Goal: Task Accomplishment & Management: Manage account settings

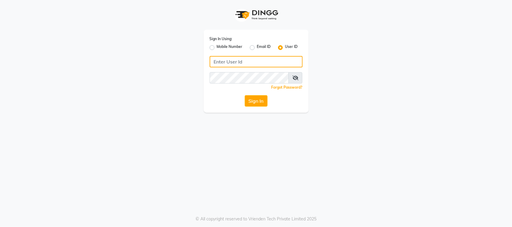
type input "subzcanvas"
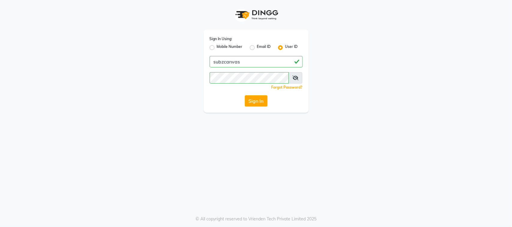
click at [297, 76] on icon at bounding box center [295, 78] width 6 height 5
click at [256, 101] on button "Sign In" at bounding box center [256, 100] width 23 height 11
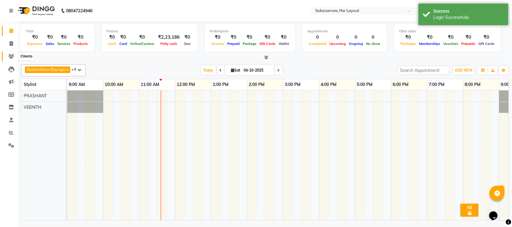
click at [9, 53] on span at bounding box center [11, 56] width 10 height 7
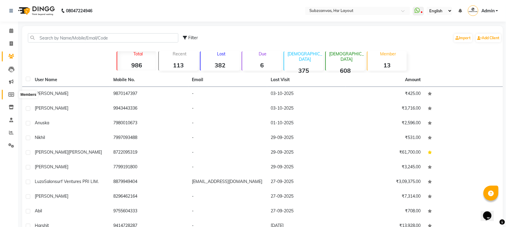
click at [11, 92] on icon at bounding box center [11, 94] width 6 height 4
select select
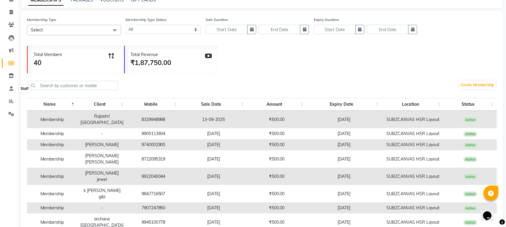
scroll to position [30, 0]
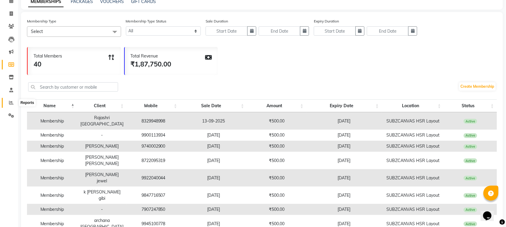
click at [11, 103] on icon at bounding box center [11, 102] width 4 height 4
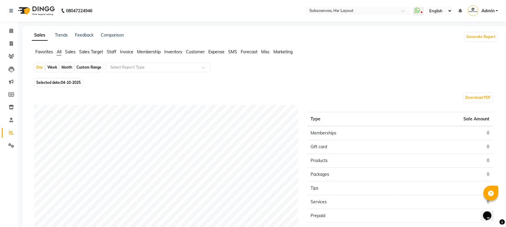
click at [82, 66] on div "Custom Range" at bounding box center [89, 67] width 28 height 8
select select "10"
select select "2025"
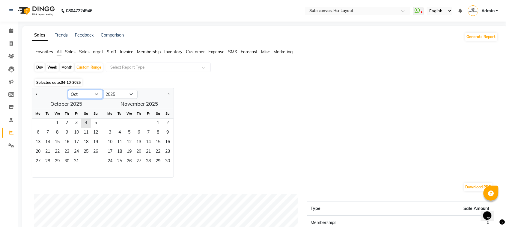
click at [92, 92] on select "Jan Feb Mar Apr May Jun [DATE] Aug Sep Oct Nov Dec" at bounding box center [85, 94] width 35 height 9
select select "9"
click at [68, 90] on select "Jan Feb Mar Apr May Jun [DATE] Aug Sep Oct Nov Dec" at bounding box center [85, 94] width 35 height 9
click at [39, 124] on span "1" at bounding box center [38, 124] width 10 height 10
click at [51, 163] on span "30" at bounding box center [48, 162] width 10 height 10
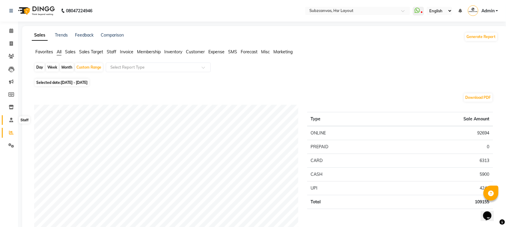
click at [8, 117] on span at bounding box center [11, 120] width 10 height 7
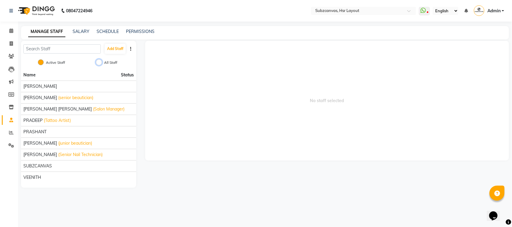
click at [100, 62] on input "All Staff" at bounding box center [99, 62] width 6 height 6
radio input "true"
radio input "false"
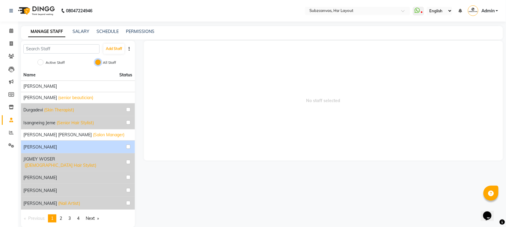
scroll to position [5, 0]
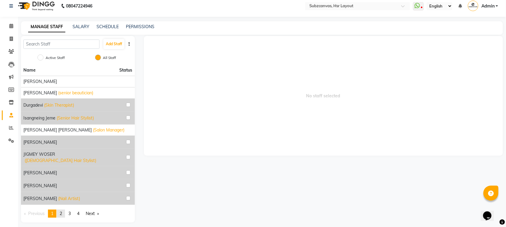
click at [62, 211] on span "2" at bounding box center [61, 213] width 2 height 5
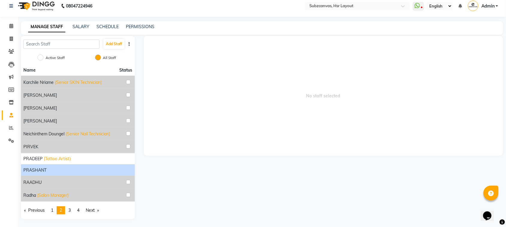
scroll to position [6, 0]
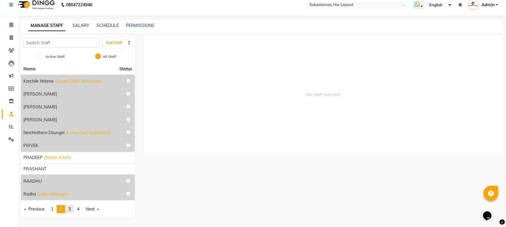
click at [69, 210] on link "page 3" at bounding box center [69, 209] width 8 height 8
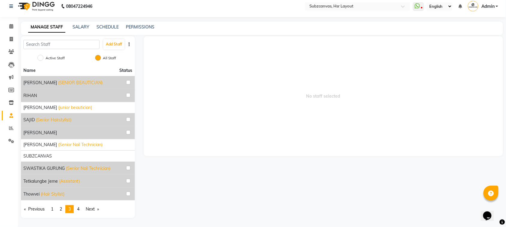
scroll to position [5, 0]
click at [79, 212] on span "4" at bounding box center [78, 209] width 2 height 5
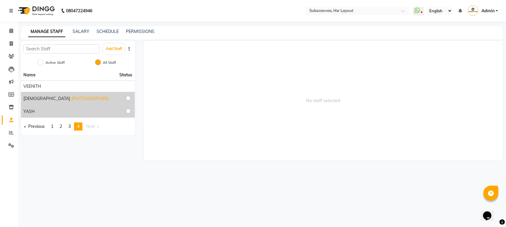
scroll to position [0, 0]
click at [76, 30] on link "SALARY" at bounding box center [81, 31] width 17 height 5
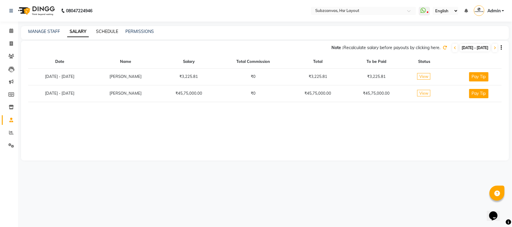
click at [106, 33] on link "SCHEDULE" at bounding box center [107, 31] width 22 height 5
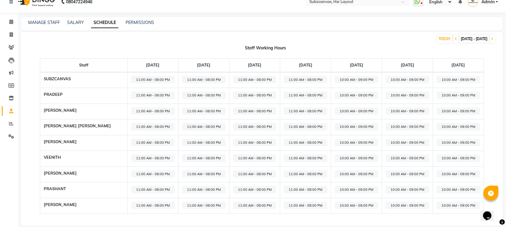
scroll to position [17, 0]
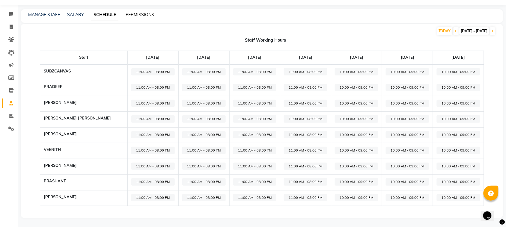
click at [131, 14] on link "PERMISSIONS" at bounding box center [140, 14] width 28 height 5
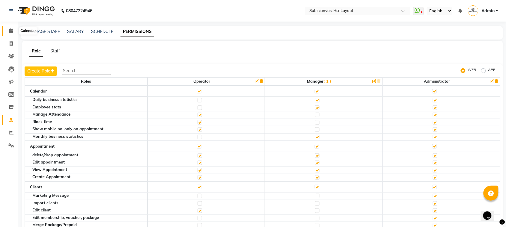
click at [11, 31] on icon at bounding box center [11, 30] width 4 height 4
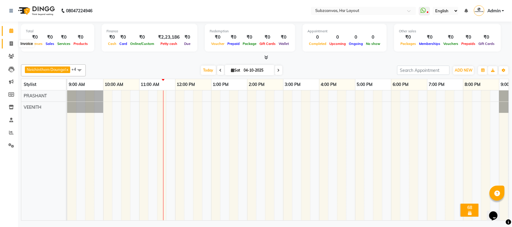
click at [10, 43] on icon at bounding box center [11, 43] width 3 height 4
select select "service"
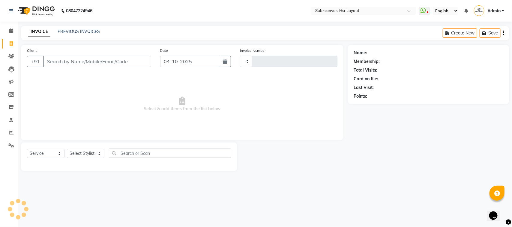
type input "0387"
select select "4894"
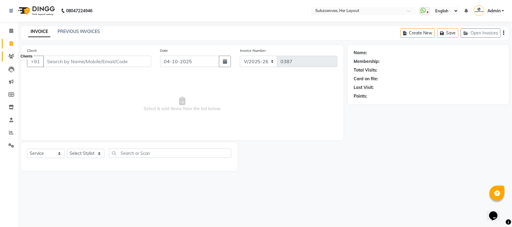
click at [9, 56] on icon at bounding box center [11, 56] width 6 height 4
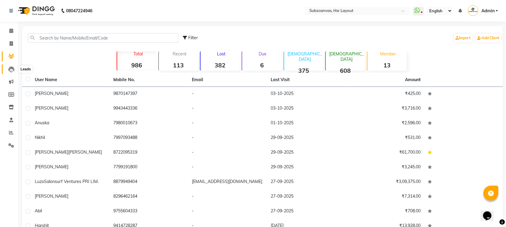
click at [13, 67] on icon at bounding box center [11, 70] width 6 height 6
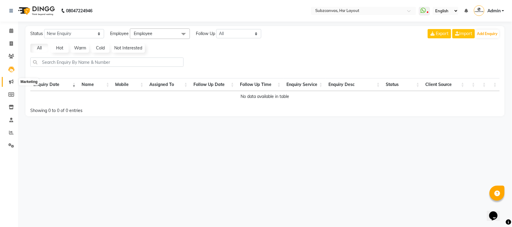
click at [11, 82] on icon at bounding box center [11, 81] width 4 height 4
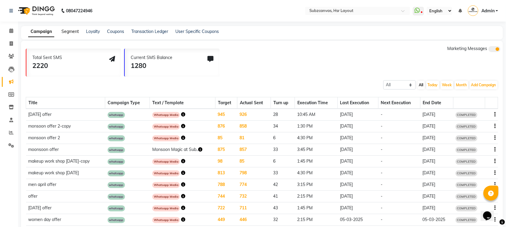
click at [67, 30] on link "Segment" at bounding box center [69, 31] width 17 height 5
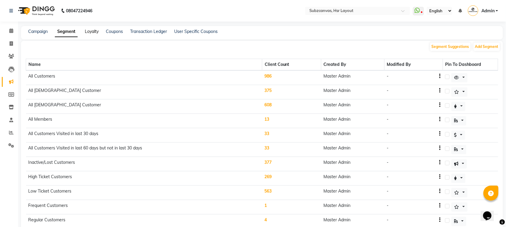
click at [91, 33] on link "Loyalty" at bounding box center [92, 31] width 14 height 5
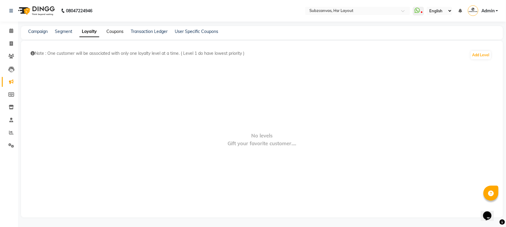
click at [121, 33] on link "Coupons" at bounding box center [114, 31] width 17 height 5
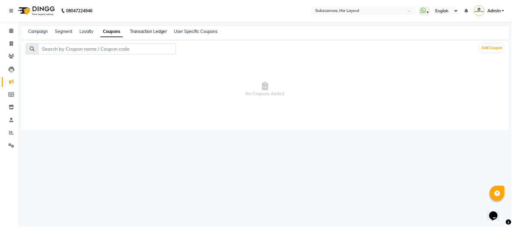
click at [158, 33] on link "Transaction Ledger" at bounding box center [148, 31] width 37 height 5
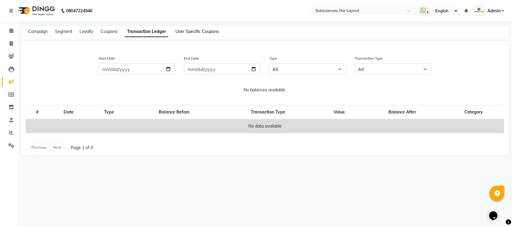
click at [191, 34] on link "User Specific Coupons" at bounding box center [196, 31] width 43 height 5
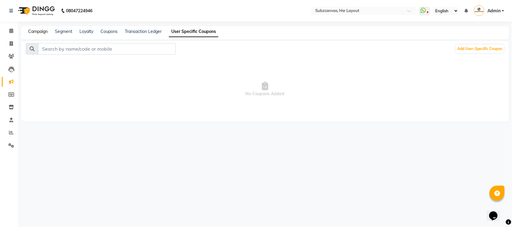
click at [39, 30] on link "Campaign" at bounding box center [37, 31] width 19 height 5
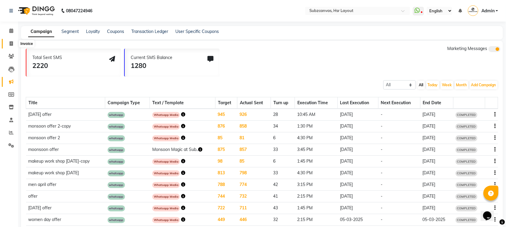
click at [10, 41] on span at bounding box center [11, 43] width 10 height 7
select select "service"
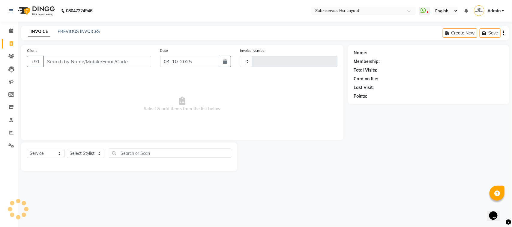
type input "0387"
select select "4894"
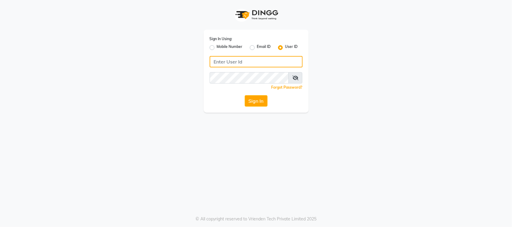
type input "subzcanvas"
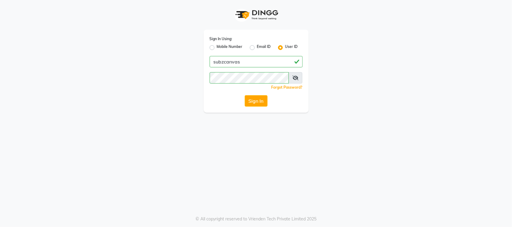
click at [295, 77] on icon at bounding box center [295, 78] width 6 height 5
click at [252, 101] on button "Sign In" at bounding box center [256, 100] width 23 height 11
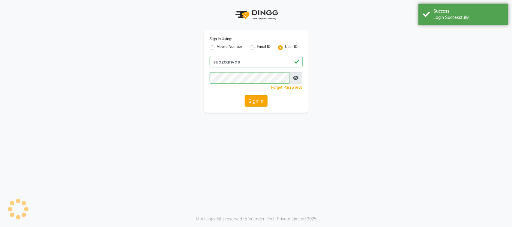
select select "service"
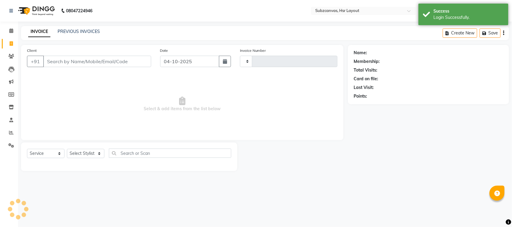
type input "0387"
select select "4894"
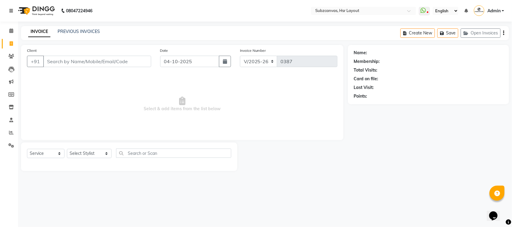
click at [11, 10] on icon at bounding box center [11, 11] width 4 height 4
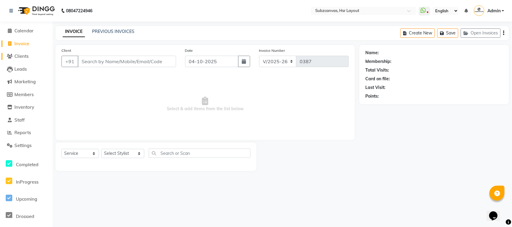
click at [20, 57] on span "Clients" at bounding box center [21, 56] width 14 height 6
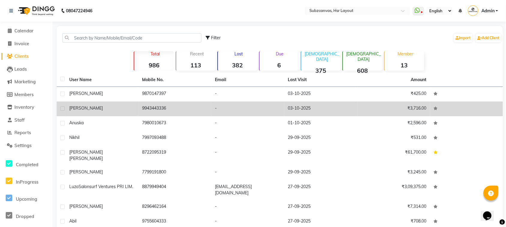
click at [142, 108] on td "9943443336" at bounding box center [175, 109] width 73 height 15
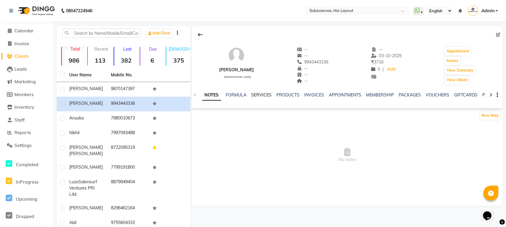
click at [256, 92] on link "SERVICES" at bounding box center [262, 94] width 20 height 5
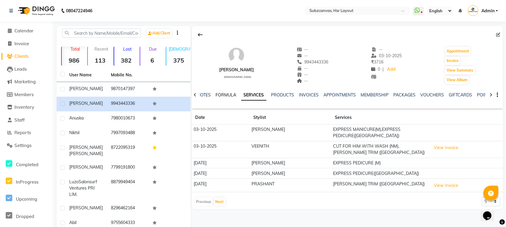
click at [225, 95] on link "FORMULA" at bounding box center [226, 94] width 21 height 5
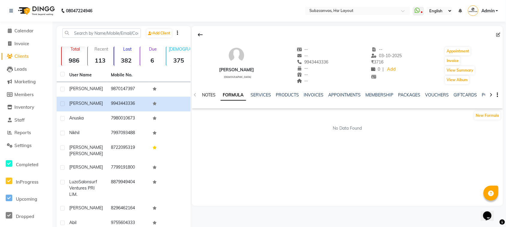
click at [209, 96] on link "NOTES" at bounding box center [208, 94] width 13 height 5
click at [25, 46] on span "Invoice" at bounding box center [21, 44] width 15 height 6
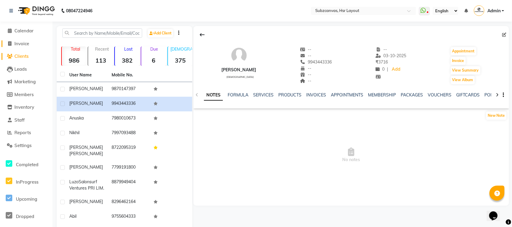
select select "service"
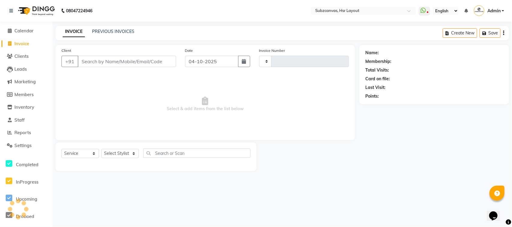
type input "0387"
select select "4894"
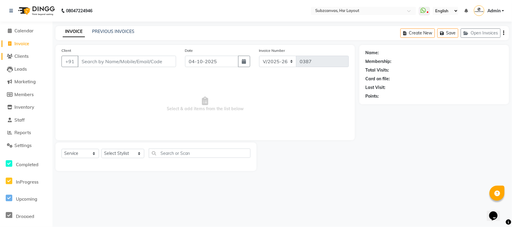
click at [20, 53] on span "Clients" at bounding box center [21, 56] width 14 height 6
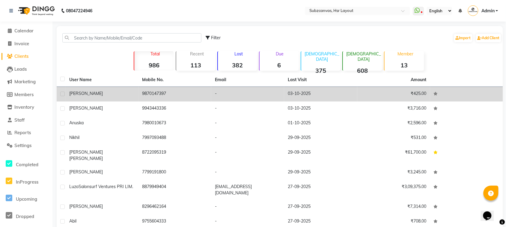
click at [168, 99] on td "9870147397" at bounding box center [175, 94] width 73 height 15
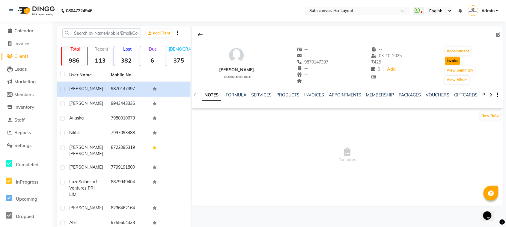
click at [456, 61] on button "Invoice" at bounding box center [452, 61] width 15 height 8
select select "service"
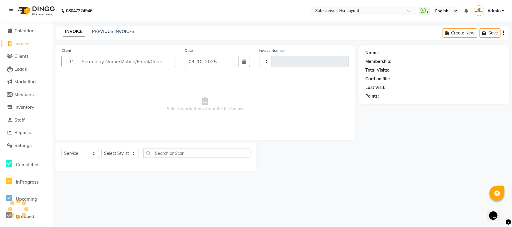
type input "0387"
select select "4894"
type input "9870147397"
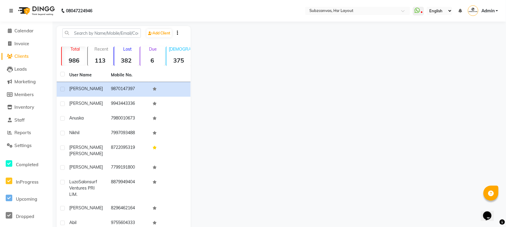
select select "service"
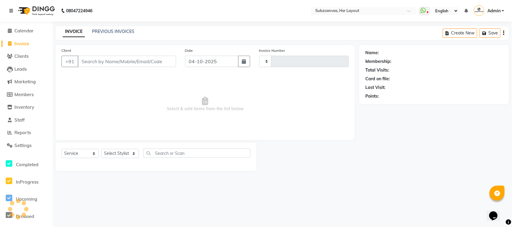
type input "0387"
select select "4894"
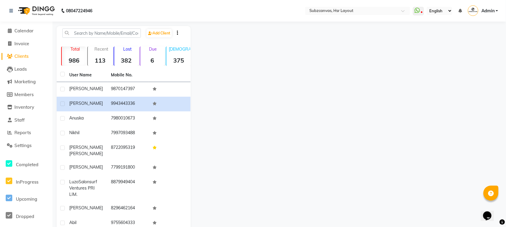
select select "service"
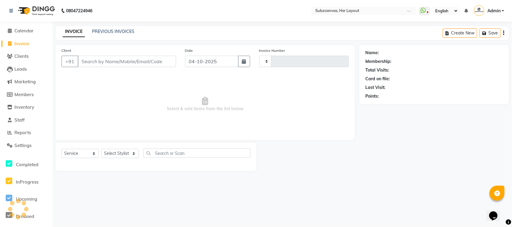
type input "0387"
select select "4894"
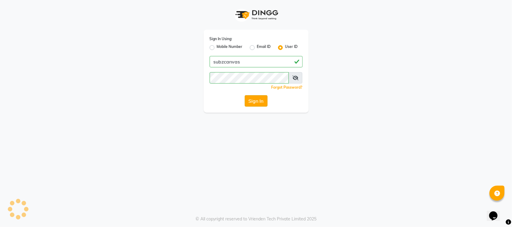
select select "service"
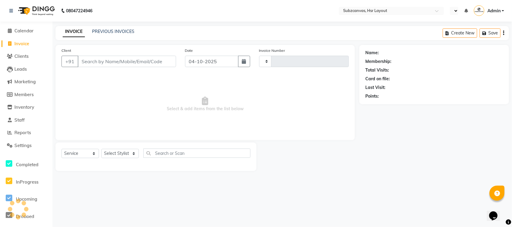
type input "0387"
select select "en"
select select "4894"
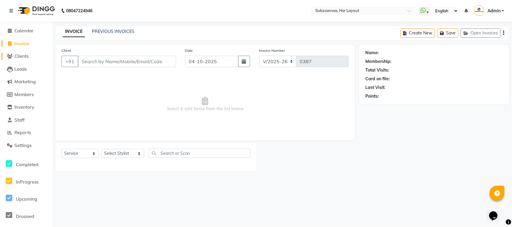
click at [27, 59] on link "Clients" at bounding box center [25, 56] width 49 height 7
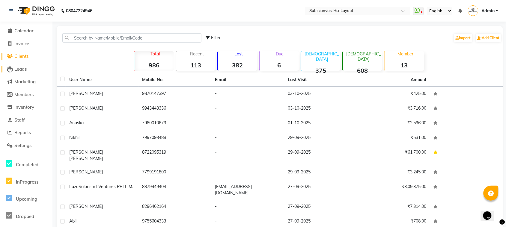
click at [25, 67] on span "Leads" at bounding box center [20, 69] width 12 height 6
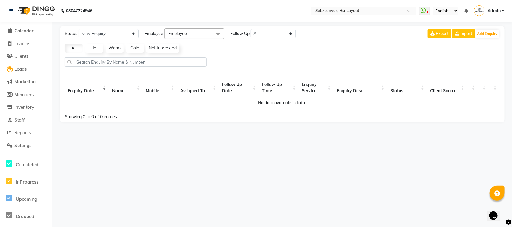
click at [27, 61] on li "Clients" at bounding box center [26, 56] width 52 height 13
click at [27, 59] on span "Clients" at bounding box center [21, 56] width 14 height 6
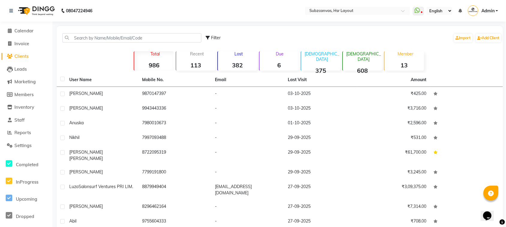
click at [213, 38] on span "Filter" at bounding box center [216, 37] width 10 height 5
select select "1000000"
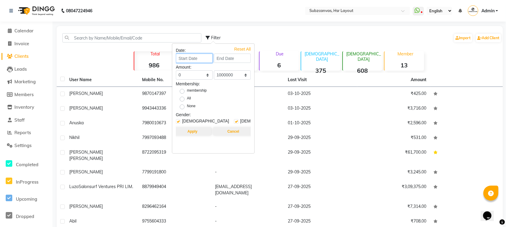
click at [204, 63] on input at bounding box center [194, 58] width 37 height 9
select select "10"
select select "2025"
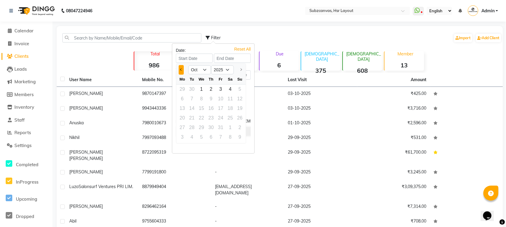
click at [181, 70] on span "Previous month" at bounding box center [181, 69] width 2 height 2
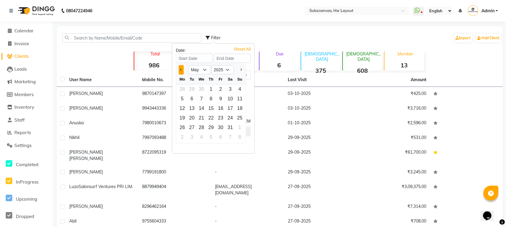
click at [181, 70] on span "Previous month" at bounding box center [181, 69] width 2 height 2
click at [181, 71] on span "Previous month" at bounding box center [181, 69] width 2 height 2
click at [208, 73] on select "Jan Feb Mar Apr May Jun [DATE] Aug Sep Oct" at bounding box center [199, 69] width 23 height 9
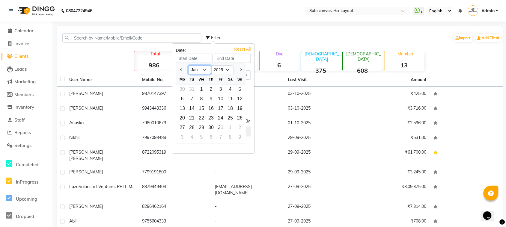
select select "5"
click at [188, 65] on select "Jan Feb Mar Apr May Jun [DATE] Aug Sep Oct" at bounding box center [199, 69] width 23 height 9
click at [230, 72] on select "2015 2016 2017 2018 2019 2020 2021 2022 2023 2024 2025" at bounding box center [222, 69] width 23 height 9
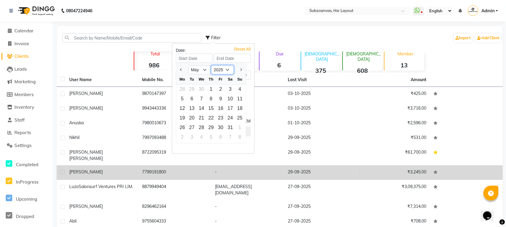
click at [211, 65] on select "2015 2016 2017 2018 2019 2020 2021 2022 2023 2024 2025" at bounding box center [222, 69] width 23 height 9
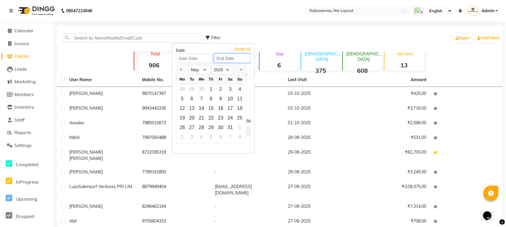
click at [246, 55] on input at bounding box center [232, 58] width 37 height 9
select select "10"
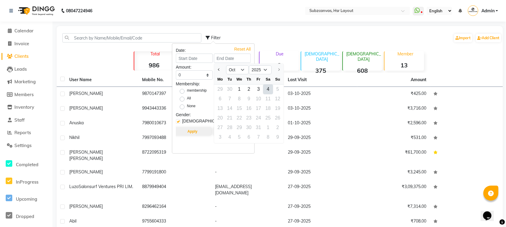
click at [264, 92] on div "4" at bounding box center [269, 90] width 10 height 10
type input "04-10-2025"
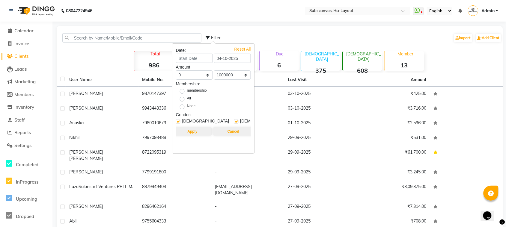
click at [187, 101] on label "All" at bounding box center [189, 99] width 4 height 7
click at [183, 101] on input "All" at bounding box center [184, 99] width 4 height 4
radio input "true"
click at [192, 133] on button "Apply" at bounding box center [192, 131] width 39 height 8
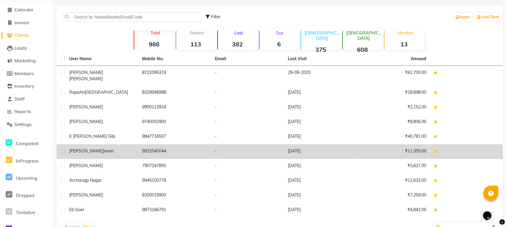
scroll to position [32, 0]
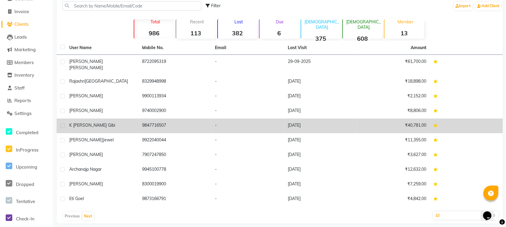
click at [180, 119] on td "9847716507" at bounding box center [175, 126] width 73 height 15
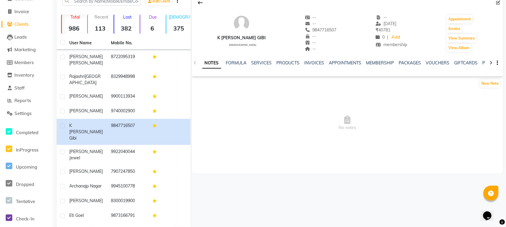
click at [271, 65] on ul "NOTES FORMULA SERVICES PRODUCTS INVOICES APPOINTMENTS MEMBERSHIP PACKAGES VOUCH…" at bounding box center [392, 63] width 381 height 6
click at [262, 64] on link "SERVICES" at bounding box center [262, 62] width 20 height 5
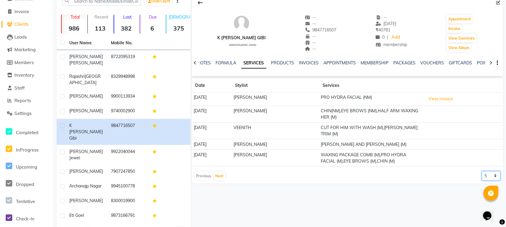
click at [495, 173] on select "5 10 50 100 500" at bounding box center [491, 175] width 19 height 9
click at [394, 171] on div "Previous Next 5 10 50 100 500" at bounding box center [347, 176] width 306 height 10
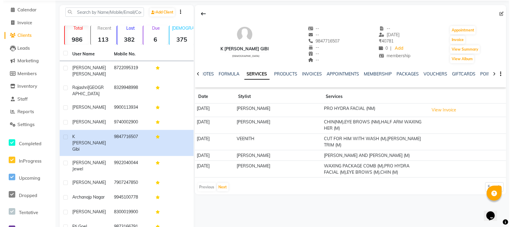
scroll to position [32, 0]
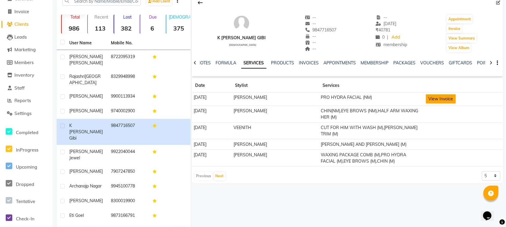
click at [450, 101] on button "View Invoice" at bounding box center [441, 98] width 30 height 9
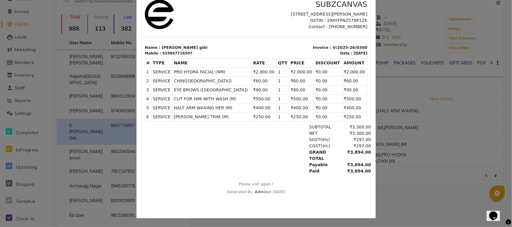
scroll to position [0, 0]
click at [442, 106] on ngb-modal-window "INVOICE View Invoice Close" at bounding box center [256, 113] width 512 height 227
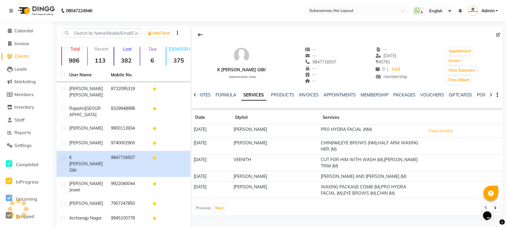
scroll to position [32, 0]
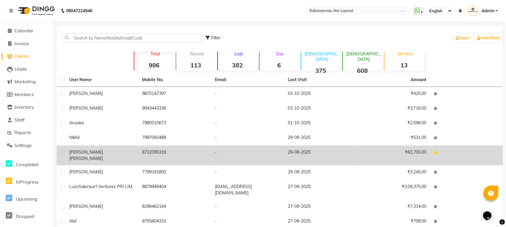
click at [301, 150] on td "29-09-2025" at bounding box center [320, 156] width 73 height 20
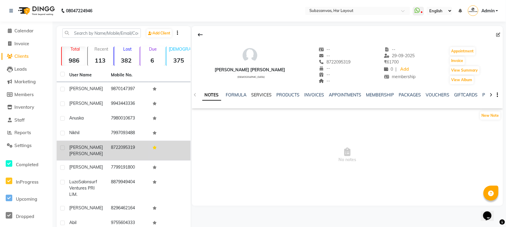
click at [261, 94] on link "SERVICES" at bounding box center [262, 94] width 20 height 5
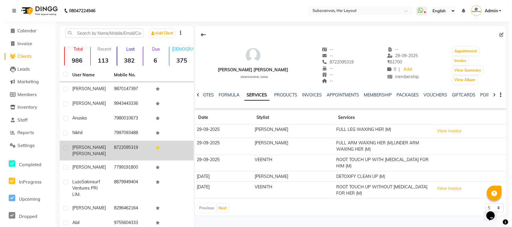
scroll to position [32, 0]
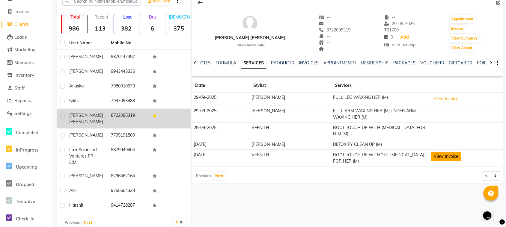
click at [444, 154] on button "View Invoice" at bounding box center [446, 156] width 30 height 9
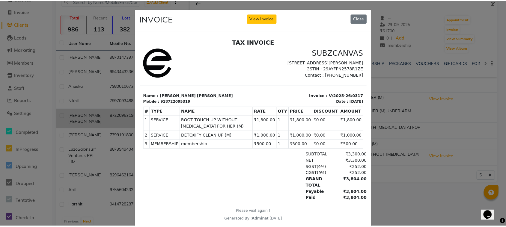
scroll to position [5, 0]
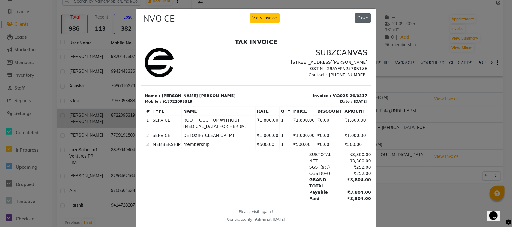
click at [357, 22] on button "Close" at bounding box center [363, 17] width 16 height 9
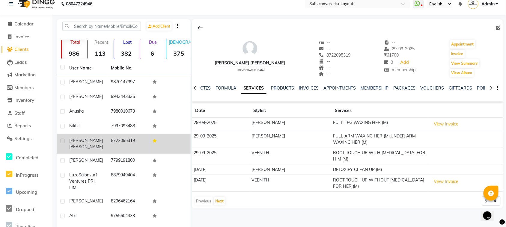
scroll to position [0, 0]
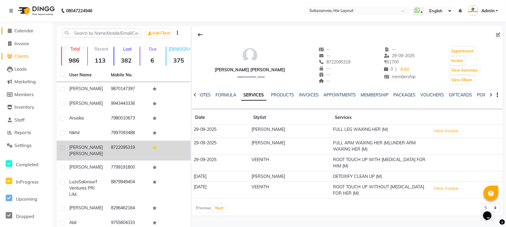
click at [26, 31] on span "Calendar" at bounding box center [23, 31] width 19 height 6
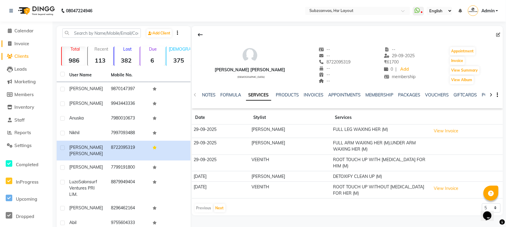
click at [35, 43] on link "Invoice" at bounding box center [25, 43] width 49 height 7
select select "service"
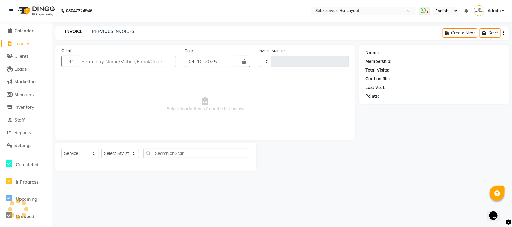
type input "0387"
select select "4894"
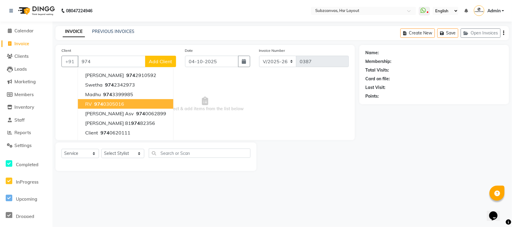
click at [128, 103] on button "RV 974 0305016" at bounding box center [125, 104] width 95 height 10
type input "9740305016"
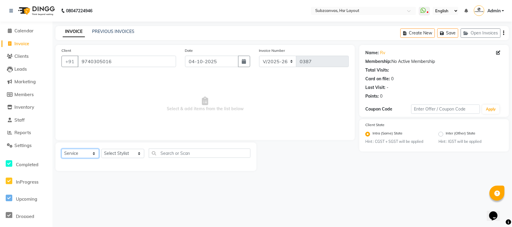
click at [91, 156] on select "Select Service Product Membership Package Voucher Prepaid Gift Card" at bounding box center [79, 153] width 37 height 9
click at [61, 149] on select "Select Service Product Membership Package Voucher Prepaid Gift Card" at bounding box center [79, 153] width 37 height 9
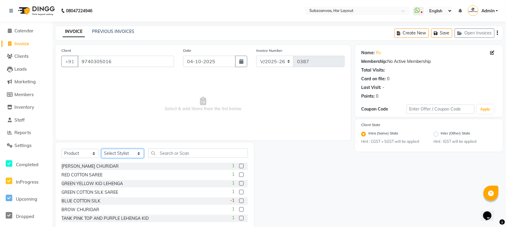
click at [134, 153] on select "Select Stylist [PERSON_NAME] [PERSON_NAME] [PERSON_NAME] [PERSON_NAME] [PERSON_…" at bounding box center [122, 153] width 43 height 9
click at [200, 145] on div "Select Service Product Membership Package Voucher Prepaid Gift Card Select Styl…" at bounding box center [154, 187] width 198 height 88
click at [81, 151] on select "Select Service Product Membership Package Voucher Prepaid Gift Card" at bounding box center [79, 153] width 37 height 9
select select "service"
click at [61, 149] on select "Select Service Product Membership Package Voucher Prepaid Gift Card" at bounding box center [79, 153] width 37 height 9
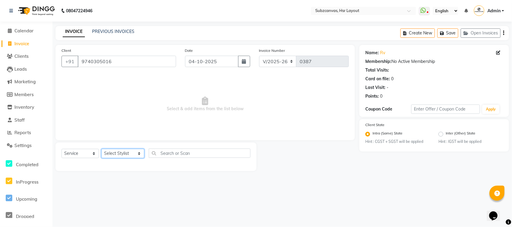
click at [134, 156] on select "Select Stylist [PERSON_NAME] [PERSON_NAME] [PERSON_NAME] [PERSON_NAME] [PERSON_…" at bounding box center [122, 153] width 43 height 9
click at [101, 149] on select "Select Stylist [PERSON_NAME] [PERSON_NAME] [PERSON_NAME] [PERSON_NAME] [PERSON_…" at bounding box center [122, 153] width 43 height 9
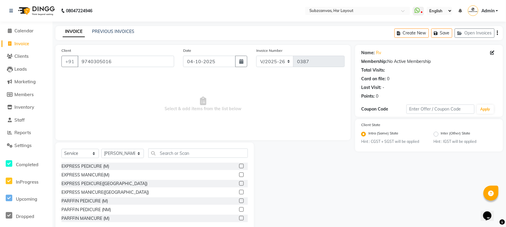
click at [214, 159] on div "Select Service Product Membership Package Voucher Prepaid Gift Card Select Styl…" at bounding box center [154, 156] width 186 height 14
click at [133, 154] on select "Select Stylist [PERSON_NAME] [PERSON_NAME] [PERSON_NAME] [PERSON_NAME] [PERSON_…" at bounding box center [122, 153] width 43 height 9
select select "54336"
click at [101, 149] on select "Select Stylist [PERSON_NAME] [PERSON_NAME] [PERSON_NAME] [PERSON_NAME] [PERSON_…" at bounding box center [122, 153] width 43 height 9
click at [239, 154] on input "text" at bounding box center [198, 153] width 100 height 9
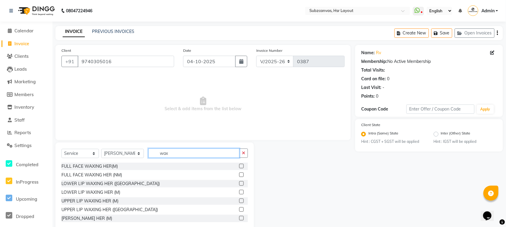
type input "wax"
click at [148, 186] on div "LOWER LIP WAXING HER ([GEOGRAPHIC_DATA])" at bounding box center [154, 183] width 186 height 7
click at [239, 185] on label at bounding box center [241, 183] width 4 height 4
click at [239, 185] on input "checkbox" at bounding box center [241, 184] width 4 height 4
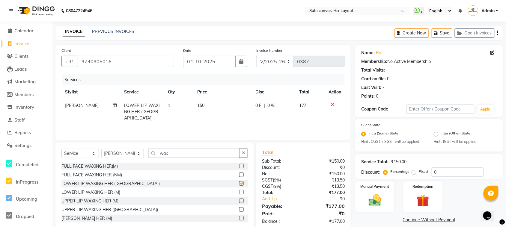
checkbox input "false"
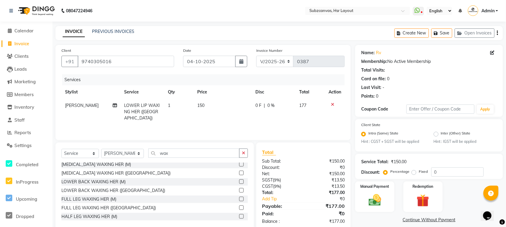
scroll to position [75, 0]
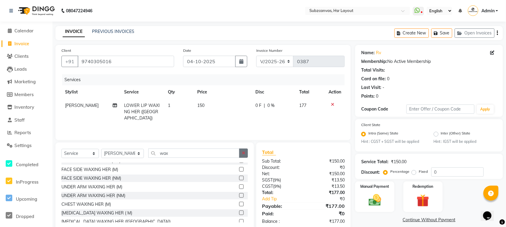
click at [246, 152] on button "button" at bounding box center [243, 153] width 9 height 9
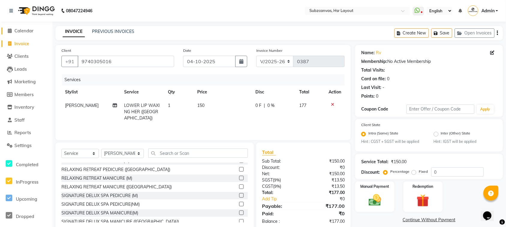
click at [29, 32] on span "Calendar" at bounding box center [23, 31] width 19 height 6
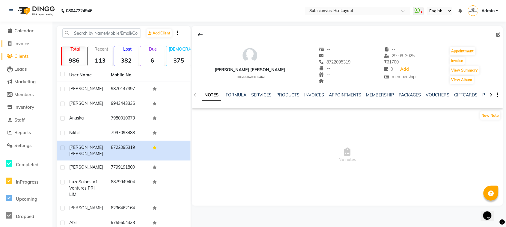
click at [32, 46] on link "Invoice" at bounding box center [25, 43] width 49 height 7
select select "service"
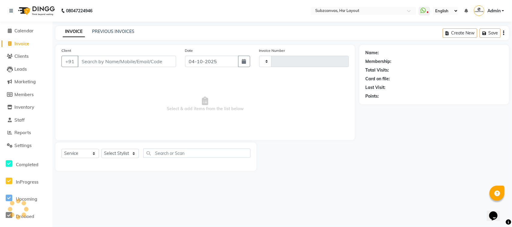
type input "0387"
select select "4894"
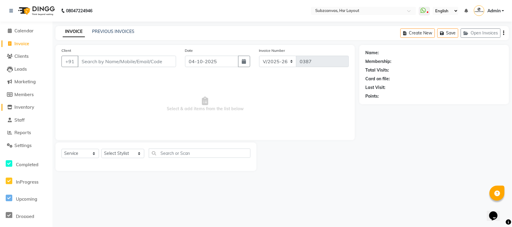
click at [34, 108] on span "Inventory" at bounding box center [24, 107] width 20 height 6
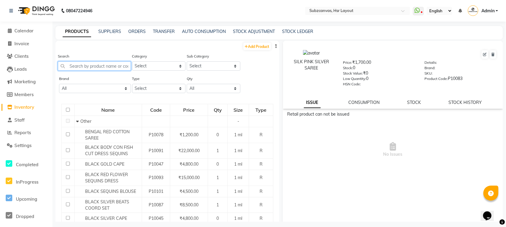
click at [106, 67] on input "text" at bounding box center [94, 65] width 73 height 9
click at [162, 68] on select "Select Hair Makeup Personal Care Appliances [PERSON_NAME] Waxing Disposable Thr…" at bounding box center [159, 65] width 54 height 9
select select "698601700"
click at [132, 61] on select "Select Hair Makeup Personal Care Appliances [PERSON_NAME] Waxing Disposable Thr…" at bounding box center [159, 65] width 54 height 9
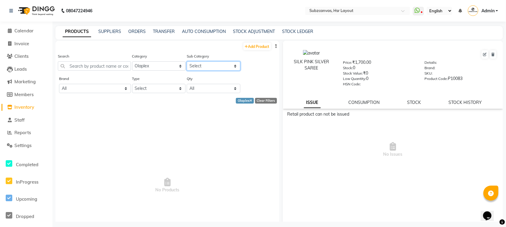
click at [222, 67] on select "Select Olaplex Salon Use" at bounding box center [214, 65] width 54 height 9
select select "698601701"
click at [187, 61] on select "Select Olaplex Salon Use" at bounding box center [214, 65] width 54 height 9
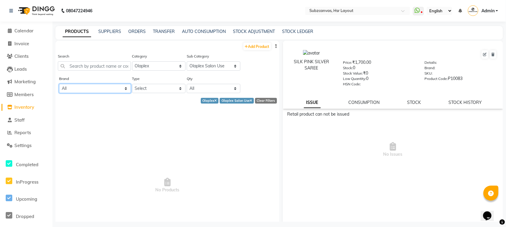
click at [102, 90] on select "All Cadiveu Nashi Qod Schwarkopf Schwarzkopf Selective" at bounding box center [95, 88] width 72 height 9
select select "selective"
click at [59, 84] on select "All Cadiveu Nashi Qod Schwarkopf Schwarzkopf Selective" at bounding box center [95, 88] width 72 height 9
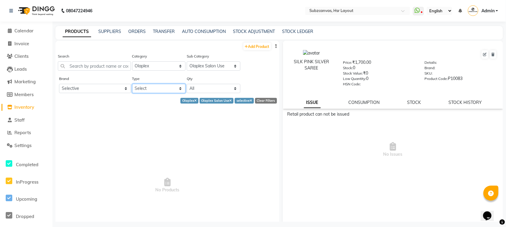
click at [168, 86] on select "Select Both Retail Consumable" at bounding box center [159, 88] width 54 height 9
select select "C"
click at [132, 84] on select "Select Both Retail Consumable" at bounding box center [159, 88] width 54 height 9
click at [116, 34] on link "SUPPLIERS" at bounding box center [109, 31] width 23 height 5
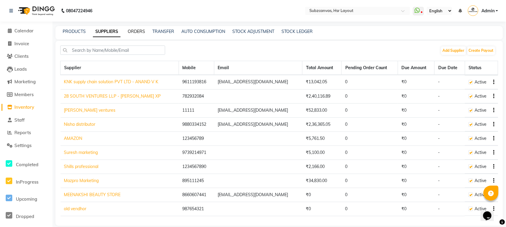
click at [140, 32] on link "ORDERS" at bounding box center [136, 31] width 17 height 5
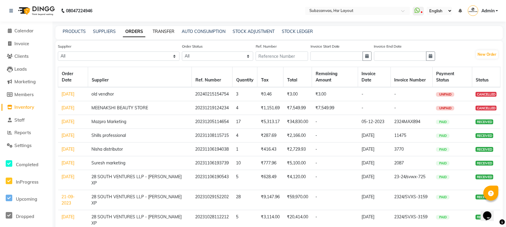
click at [153, 32] on link "TRANSFER" at bounding box center [164, 31] width 22 height 5
select select "sender"
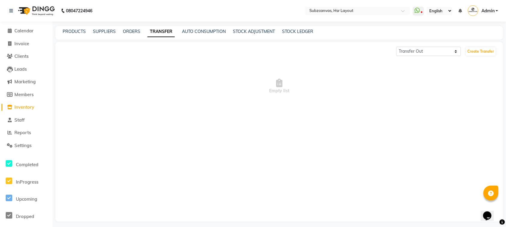
click at [202, 34] on div "AUTO CONSUMPTION" at bounding box center [204, 31] width 44 height 6
click at [293, 34] on div "STOCK LEDGER" at bounding box center [297, 31] width 31 height 6
click at [293, 31] on link "STOCK LEDGER" at bounding box center [297, 31] width 31 height 5
select select "all"
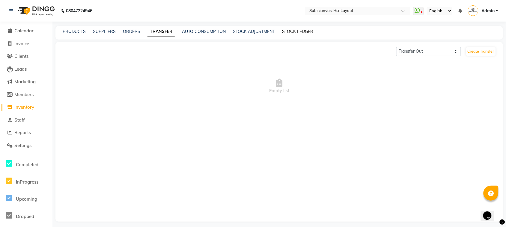
select select "all"
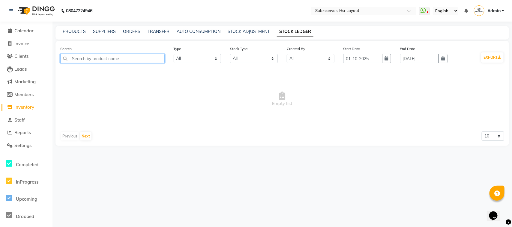
click at [149, 61] on input "text" at bounding box center [112, 58] width 104 height 9
type input "o"
click at [79, 55] on input "text" at bounding box center [112, 58] width 104 height 9
click at [79, 57] on input "text" at bounding box center [112, 58] width 104 height 9
type input "o"
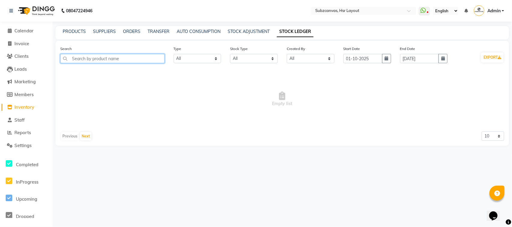
type input "b"
select select "sender"
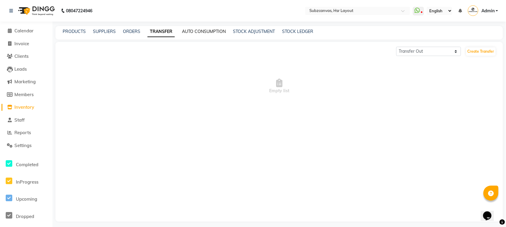
click at [215, 31] on link "AUTO CONSUMPTION" at bounding box center [204, 31] width 44 height 5
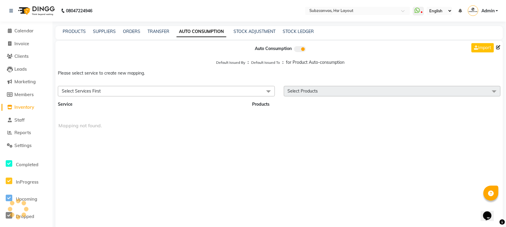
click at [245, 38] on div "PRODUCTS SUPPLIERS ORDERS TRANSFER AUTO CONSUMPTION STOCK ADJUSTMENT STOCK LEDG…" at bounding box center [279, 32] width 448 height 13
click at [247, 36] on div "PRODUCTS SUPPLIERS ORDERS TRANSFER AUTO CONSUMPTION STOCK ADJUSTMENT STOCK LEDG…" at bounding box center [279, 32] width 448 height 13
click at [248, 32] on link "STOCK ADJUSTMENT" at bounding box center [255, 31] width 42 height 5
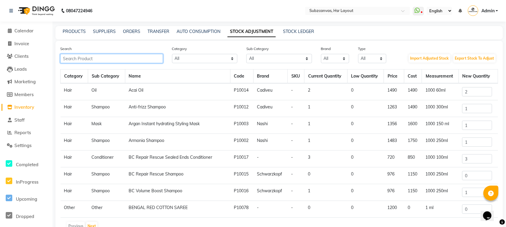
click at [161, 54] on input "text" at bounding box center [111, 58] width 103 height 9
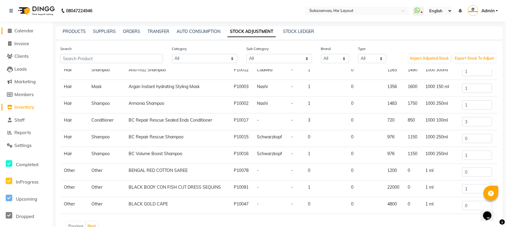
click at [36, 32] on link "Calendar" at bounding box center [25, 31] width 49 height 7
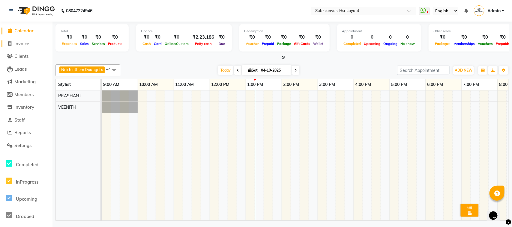
click at [28, 43] on span "Invoice" at bounding box center [21, 44] width 15 height 6
select select "service"
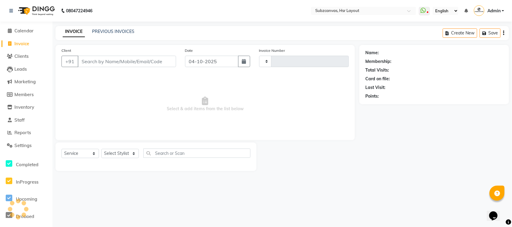
type input "0387"
select select "4894"
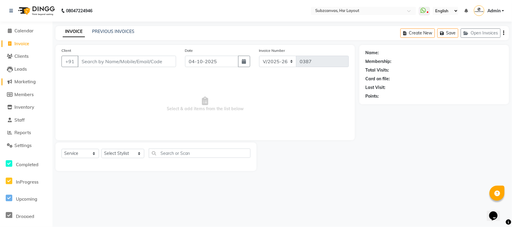
click at [32, 83] on span "Marketing" at bounding box center [24, 82] width 21 height 6
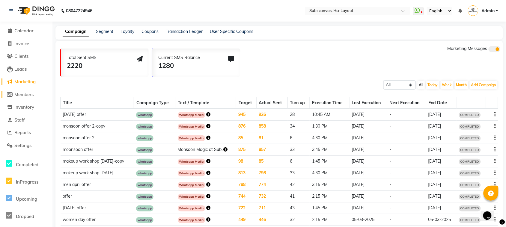
click at [19, 94] on span "Members" at bounding box center [23, 95] width 19 height 6
select select
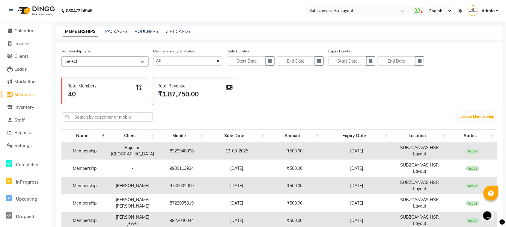
click at [22, 103] on li "Inventory" at bounding box center [26, 107] width 52 height 13
click at [22, 105] on span "Inventory" at bounding box center [24, 107] width 20 height 6
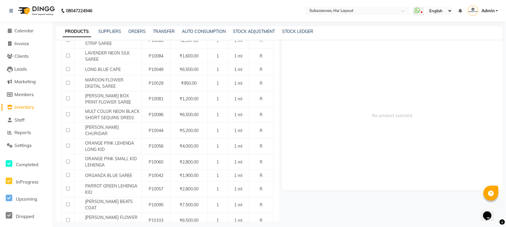
scroll to position [639, 0]
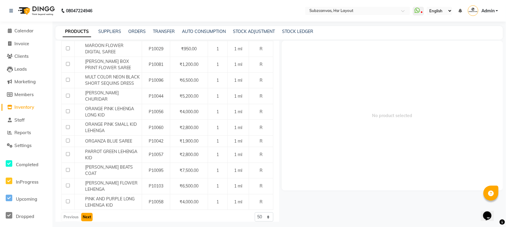
click at [87, 214] on button "Next" at bounding box center [86, 217] width 11 height 8
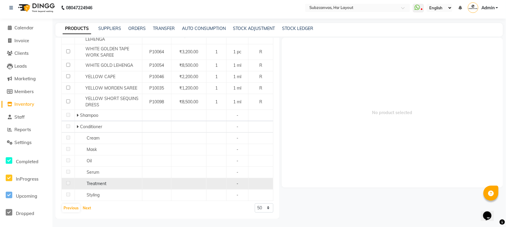
scroll to position [4, 0]
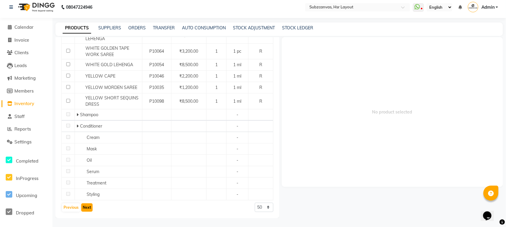
click at [84, 205] on button "Next" at bounding box center [86, 208] width 11 height 8
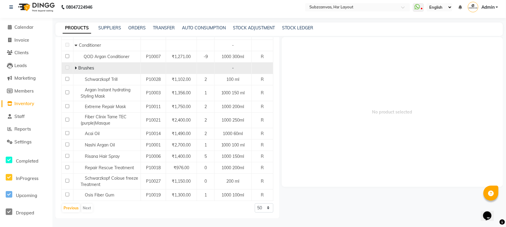
scroll to position [73, 0]
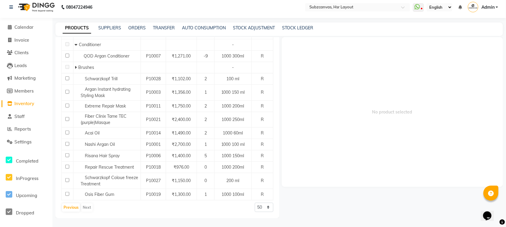
click at [89, 207] on div "Previous Next" at bounding box center [77, 208] width 32 height 10
click at [27, 145] on link "Settings" at bounding box center [25, 142] width 49 height 7
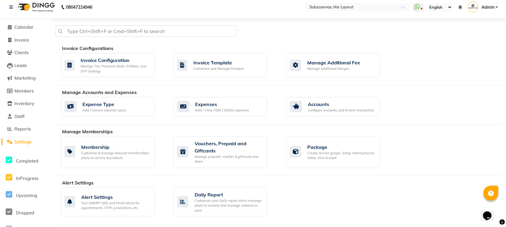
scroll to position [41, 0]
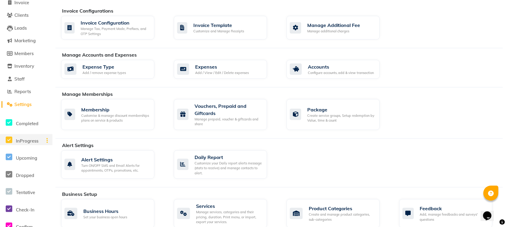
click at [35, 137] on div "InProgress" at bounding box center [26, 139] width 52 height 11
click at [32, 154] on div "Upcoming" at bounding box center [26, 156] width 52 height 11
click at [26, 178] on div "Dropped" at bounding box center [13, 174] width 26 height 11
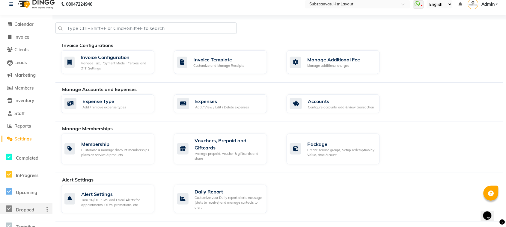
scroll to position [0, 0]
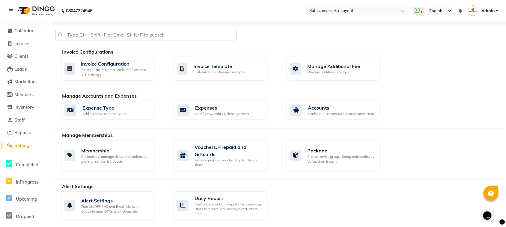
click at [28, 137] on li "Reports" at bounding box center [26, 133] width 52 height 13
click at [28, 134] on span "Reports" at bounding box center [22, 133] width 16 height 6
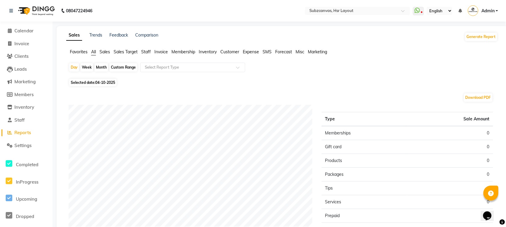
click at [29, 35] on li "Calendar" at bounding box center [26, 31] width 52 height 13
click at [28, 31] on span "Calendar" at bounding box center [23, 31] width 19 height 6
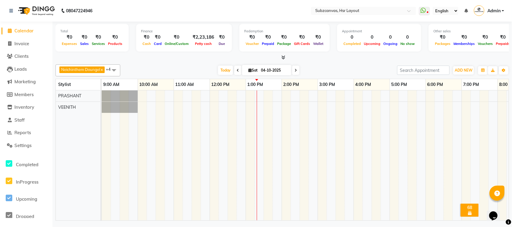
click at [206, 142] on td at bounding box center [205, 156] width 9 height 130
click at [31, 94] on span "Members" at bounding box center [23, 95] width 19 height 6
select select
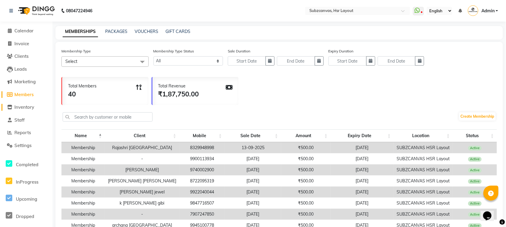
click at [26, 109] on span "Inventory" at bounding box center [24, 107] width 20 height 6
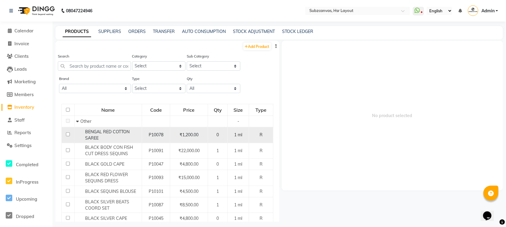
click at [73, 136] on td at bounding box center [68, 135] width 13 height 16
click at [68, 138] on td at bounding box center [68, 135] width 13 height 16
click at [68, 136] on input "checkbox" at bounding box center [68, 135] width 4 height 4
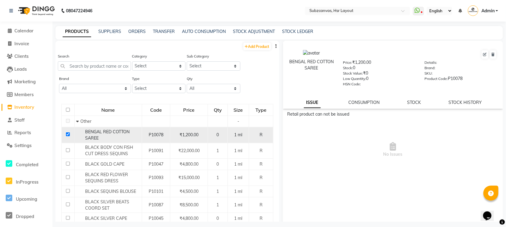
click at [65, 134] on td at bounding box center [68, 135] width 13 height 16
click at [66, 134] on input "checkbox" at bounding box center [68, 135] width 4 height 4
checkbox input "false"
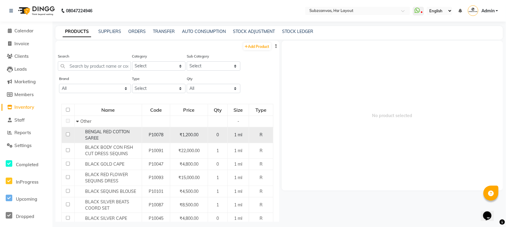
scroll to position [37, 0]
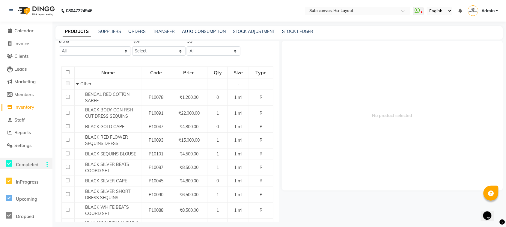
click at [11, 163] on icon at bounding box center [9, 163] width 7 height 7
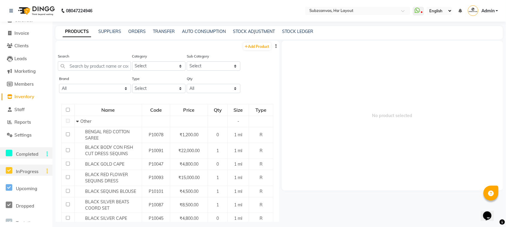
scroll to position [0, 0]
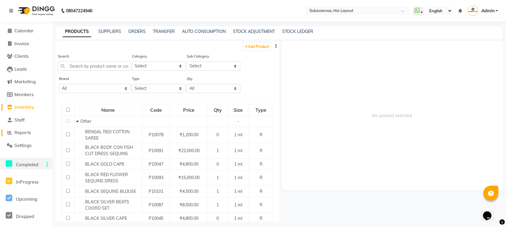
click at [26, 134] on span "Reports" at bounding box center [22, 133] width 16 height 6
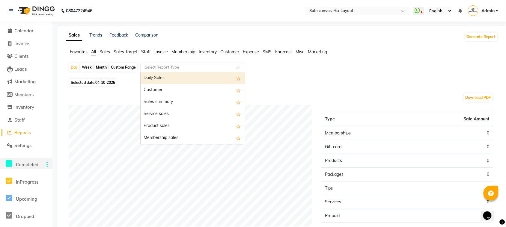
click at [185, 71] on div "Select Report Type" at bounding box center [192, 68] width 105 height 10
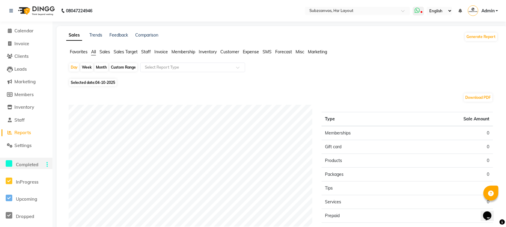
click at [420, 11] on span at bounding box center [418, 11] width 11 height 8
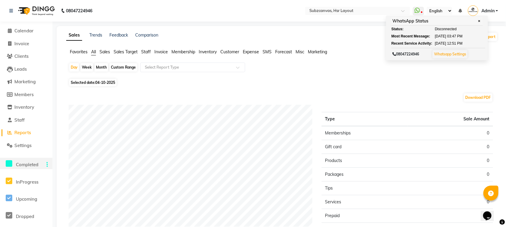
click at [432, 86] on div "Day Week Month Custom Range Select Report Type Selected date: [DATE] Download P…" at bounding box center [282, 173] width 432 height 221
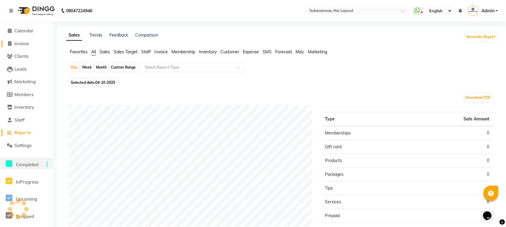
click at [28, 44] on span "Invoice" at bounding box center [21, 44] width 15 height 6
select select "service"
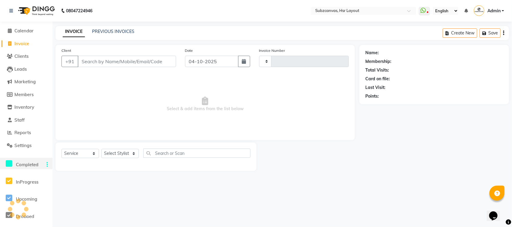
type input "0387"
select select "4894"
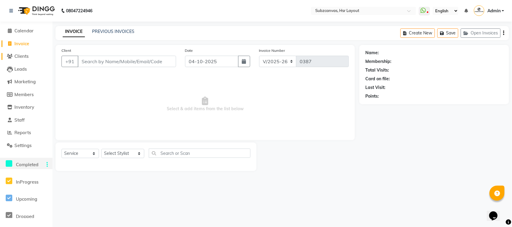
click at [26, 59] on link "Clients" at bounding box center [25, 56] width 49 height 7
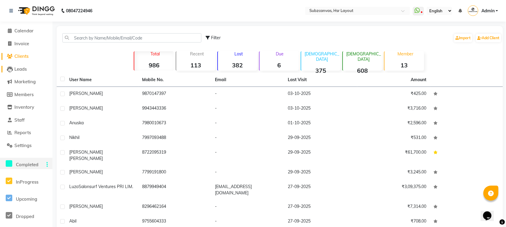
click at [21, 71] on span "Leads" at bounding box center [20, 69] width 12 height 6
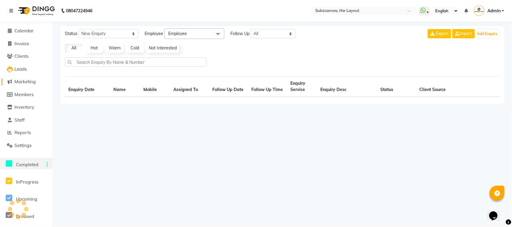
click at [30, 81] on span "Marketing" at bounding box center [24, 82] width 21 height 6
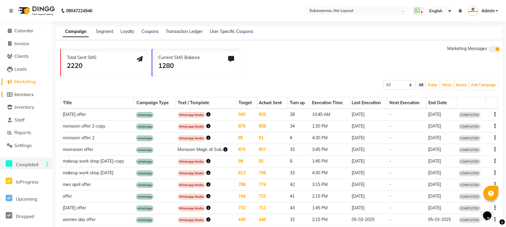
click at [29, 92] on span "Members" at bounding box center [23, 95] width 19 height 6
select select
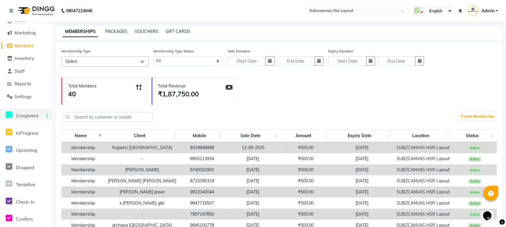
scroll to position [55, 0]
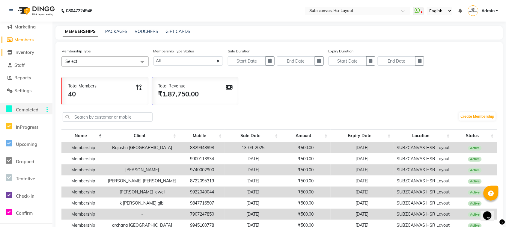
click at [37, 49] on link "Inventory" at bounding box center [25, 52] width 49 height 7
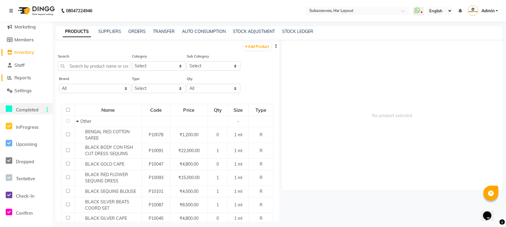
click at [23, 76] on span "Reports" at bounding box center [22, 78] width 16 height 6
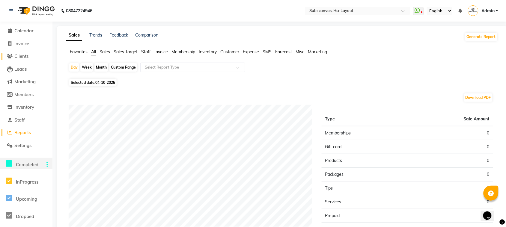
click at [35, 58] on link "Clients" at bounding box center [25, 56] width 49 height 7
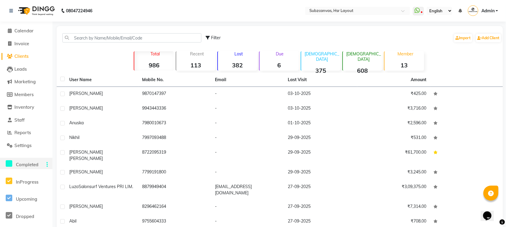
click at [215, 40] on span "Filter" at bounding box center [216, 37] width 10 height 5
select select "1000000"
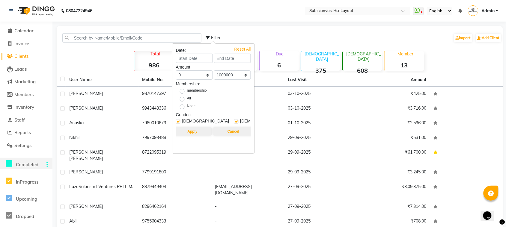
click at [187, 98] on label "All" at bounding box center [189, 99] width 4 height 7
click at [182, 98] on input "All" at bounding box center [184, 99] width 4 height 4
radio input "true"
click at [207, 62] on input at bounding box center [194, 58] width 37 height 9
select select "10"
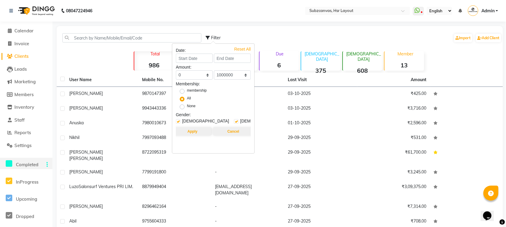
select select "2025"
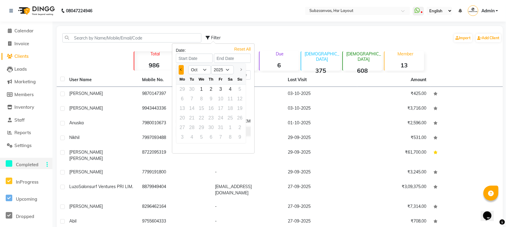
click at [183, 71] on button "Previous month" at bounding box center [181, 70] width 5 height 10
select select "9"
click at [183, 92] on div "1" at bounding box center [182, 90] width 10 height 10
type input "01-09-2025"
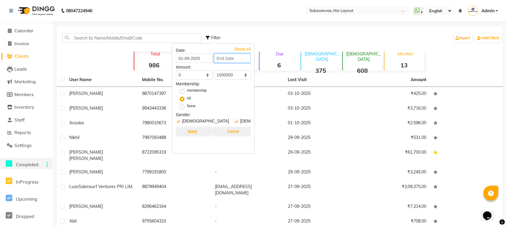
click at [242, 60] on input at bounding box center [232, 58] width 37 height 9
select select "9"
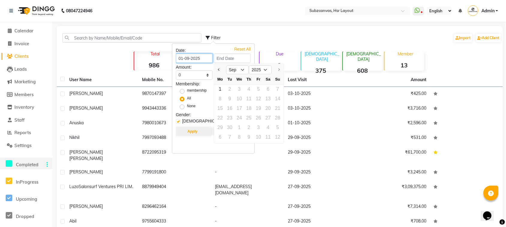
click at [207, 58] on input "01-09-2025" at bounding box center [194, 58] width 37 height 9
select select "9"
select select "2025"
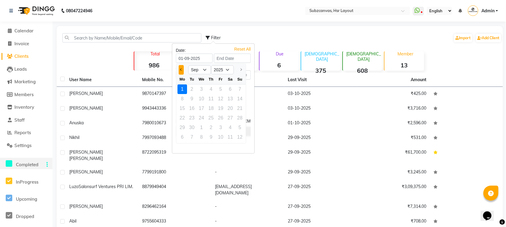
click at [182, 73] on button "Previous month" at bounding box center [181, 70] width 5 height 10
select select "7"
click at [188, 87] on div "1" at bounding box center [192, 90] width 10 height 10
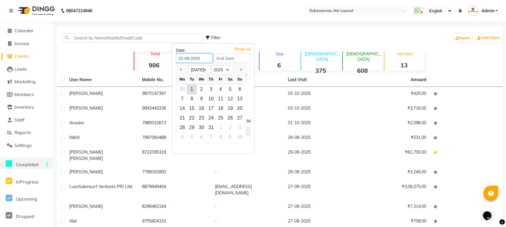
type input "[DATE]"
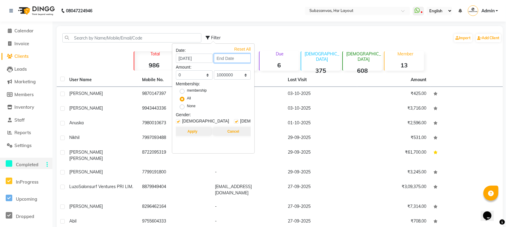
click at [238, 60] on input at bounding box center [232, 58] width 37 height 9
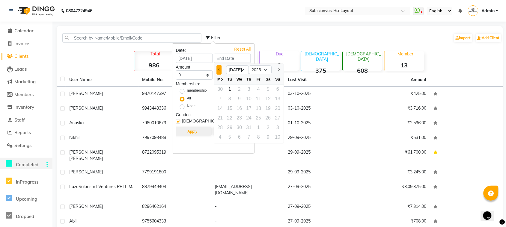
click at [219, 69] on span "Previous month" at bounding box center [219, 69] width 2 height 2
select select "6"
click at [219, 69] on div at bounding box center [220, 70] width 12 height 10
click at [218, 72] on div at bounding box center [220, 70] width 12 height 10
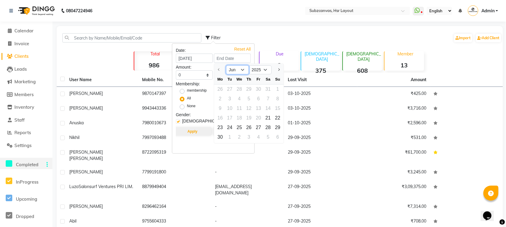
click at [244, 71] on select "Jun [DATE]" at bounding box center [237, 69] width 23 height 9
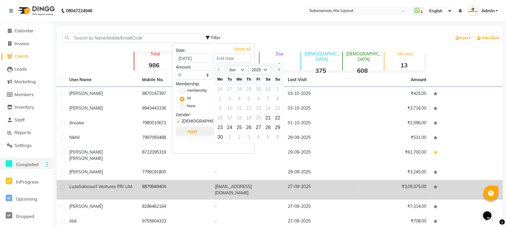
click at [195, 185] on td "8879949404" at bounding box center [175, 190] width 73 height 20
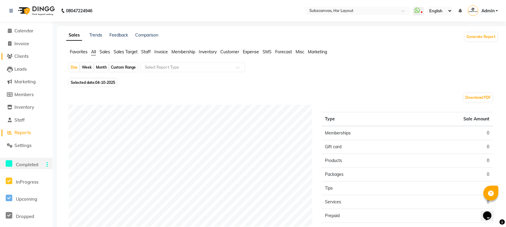
click at [34, 59] on link "Clients" at bounding box center [25, 56] width 49 height 7
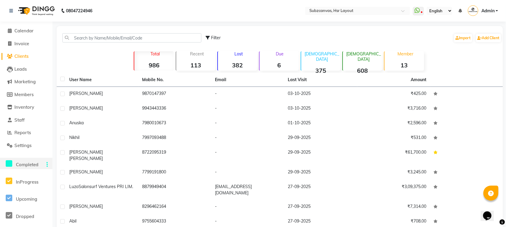
click at [217, 41] on div "Filter Import Add Client" at bounding box center [354, 37] width 296 height 19
click at [217, 38] on span "Filter" at bounding box center [216, 37] width 10 height 5
select select "1000000"
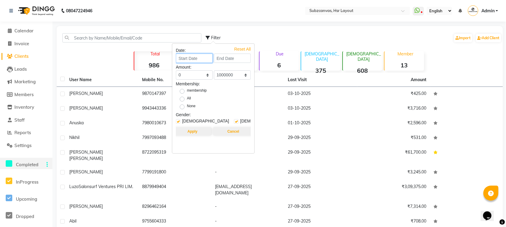
click at [211, 58] on input at bounding box center [194, 58] width 37 height 9
select select "10"
select select "2025"
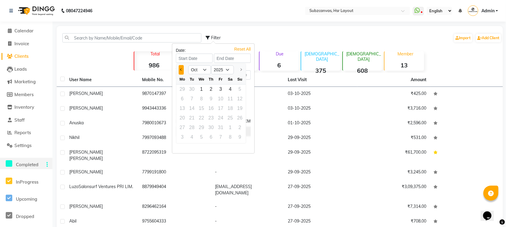
click at [181, 72] on button "Previous month" at bounding box center [181, 70] width 5 height 10
select select "8"
click at [224, 92] on div "1" at bounding box center [221, 90] width 10 height 10
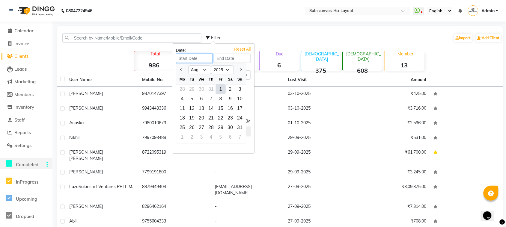
type input "[DATE]"
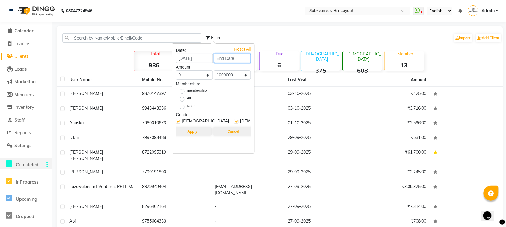
click at [241, 61] on input at bounding box center [232, 58] width 37 height 9
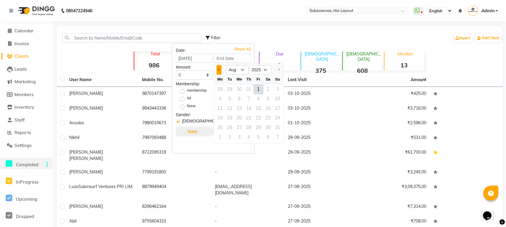
click at [220, 71] on button "Previous month" at bounding box center [219, 70] width 5 height 10
select select "7"
click at [220, 71] on div at bounding box center [220, 70] width 12 height 10
click at [217, 68] on div at bounding box center [220, 70] width 12 height 10
click at [219, 71] on div at bounding box center [220, 70] width 12 height 10
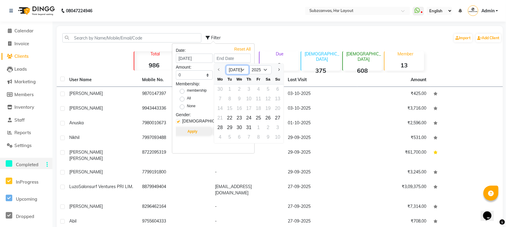
click at [240, 70] on select "[DATE] Aug" at bounding box center [237, 69] width 23 height 9
click at [226, 65] on select "[DATE] Aug" at bounding box center [237, 69] width 23 height 9
click at [252, 128] on div "31" at bounding box center [249, 128] width 10 height 10
type input "[DATE]"
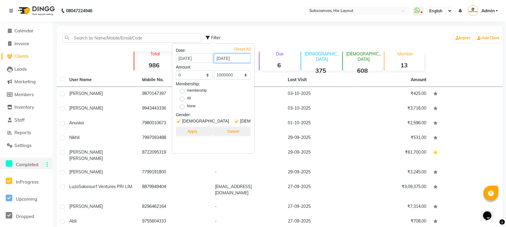
click at [249, 61] on input "[DATE]" at bounding box center [232, 58] width 37 height 9
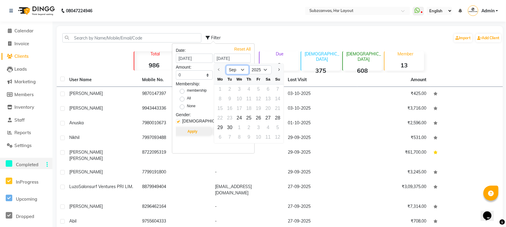
click at [244, 66] on select "Sep Oct" at bounding box center [237, 69] width 23 height 9
select select "10"
click at [226, 65] on select "Sep Oct" at bounding box center [237, 69] width 23 height 9
click at [240, 61] on input "[DATE]" at bounding box center [232, 58] width 37 height 9
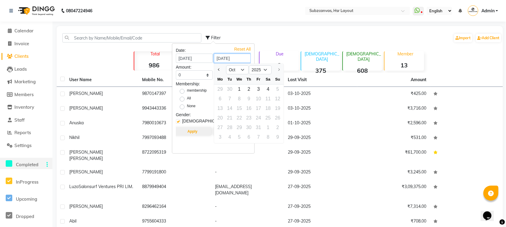
click at [246, 60] on input "[DATE]" at bounding box center [232, 58] width 37 height 9
click at [226, 59] on input "[DATE]" at bounding box center [232, 58] width 37 height 9
click at [222, 60] on input "[DATE]" at bounding box center [232, 58] width 37 height 9
click at [219, 59] on input "[DATE]" at bounding box center [232, 58] width 37 height 9
click at [219, 57] on input "[DATE]" at bounding box center [232, 58] width 37 height 9
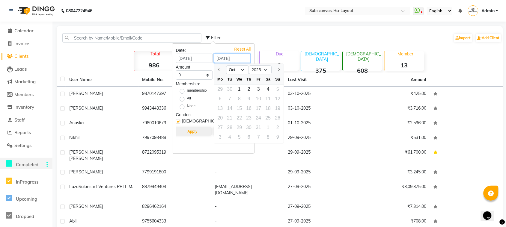
click at [220, 59] on input "[DATE]" at bounding box center [232, 58] width 37 height 9
type input "30-08-2025"
click at [268, 45] on div "Filter Import Add Client" at bounding box center [354, 37] width 296 height 19
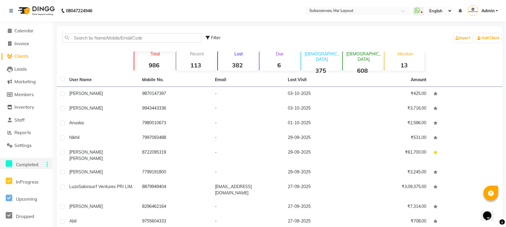
click at [25, 56] on span "Clients" at bounding box center [21, 56] width 14 height 6
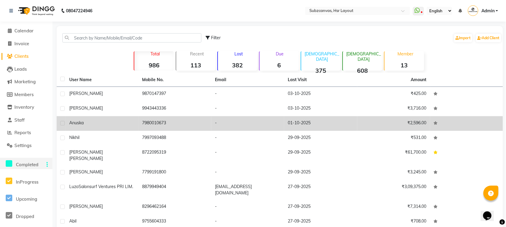
scroll to position [32, 0]
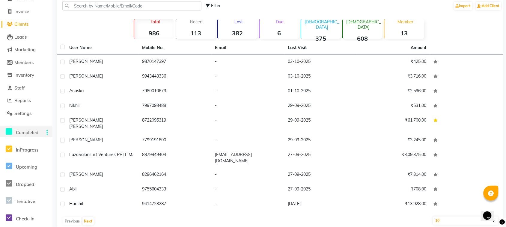
click at [74, 217] on div "Previous Next" at bounding box center [280, 222] width 442 height 10
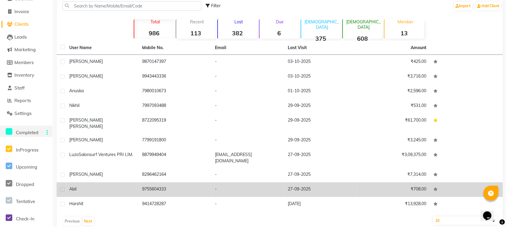
scroll to position [0, 0]
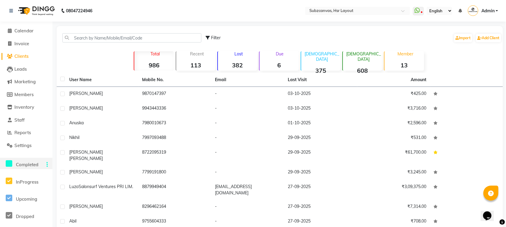
click at [213, 38] on span "Filter" at bounding box center [216, 37] width 10 height 5
select select "1000000"
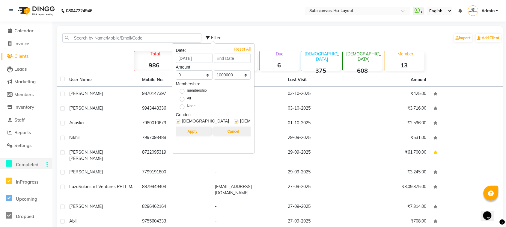
click at [187, 100] on label "All" at bounding box center [189, 99] width 4 height 7
click at [184, 100] on input "All" at bounding box center [184, 99] width 4 height 4
radio input "true"
click at [206, 58] on input "[DATE]" at bounding box center [194, 58] width 37 height 9
select select "8"
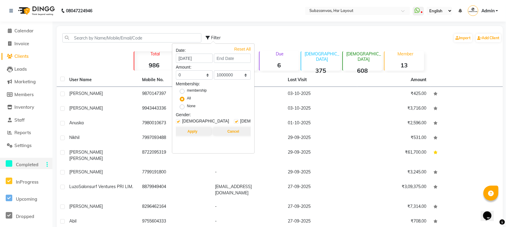
select select "2025"
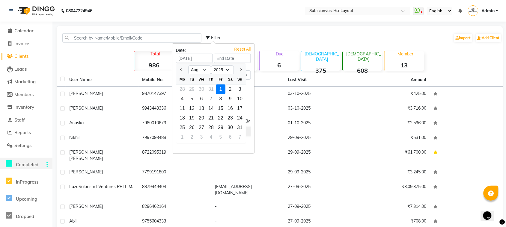
click at [218, 91] on div "1" at bounding box center [221, 90] width 10 height 10
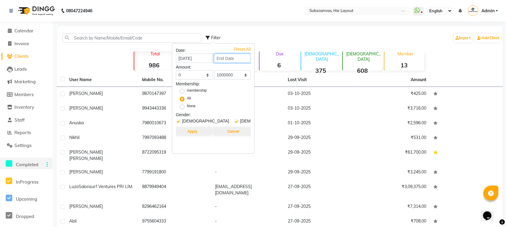
click at [239, 59] on input at bounding box center [232, 58] width 37 height 9
select select "8"
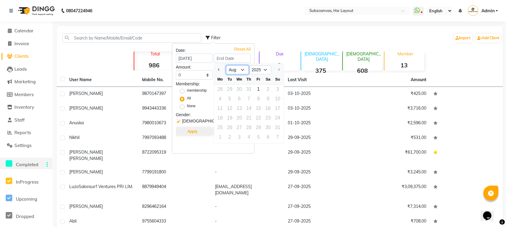
click at [244, 73] on select "[DATE] Aug" at bounding box center [237, 69] width 23 height 9
click at [226, 65] on select "[DATE] Aug" at bounding box center [237, 69] width 23 height 9
click at [260, 92] on div "1" at bounding box center [259, 90] width 10 height 10
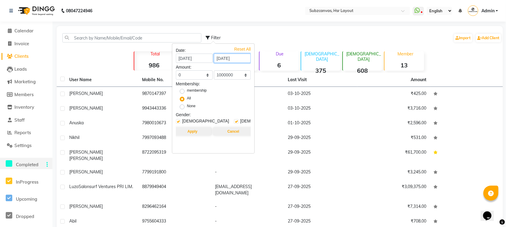
drag, startPoint x: 511, startPoint y: 87, endPoint x: 221, endPoint y: 59, distance: 291.6
click at [221, 59] on input "[DATE]" at bounding box center [232, 58] width 37 height 9
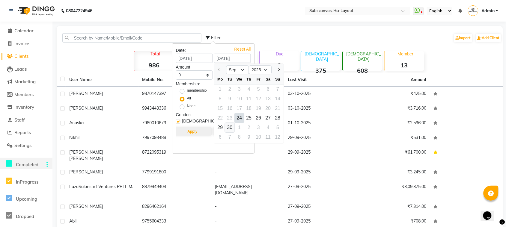
click at [230, 126] on div "30" at bounding box center [230, 128] width 10 height 10
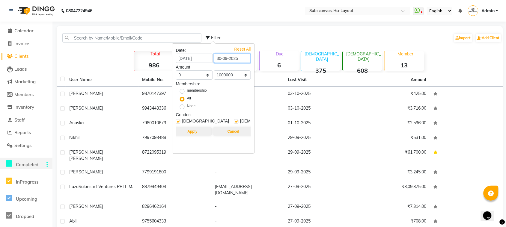
click at [227, 59] on input "30-09-2025" at bounding box center [232, 58] width 37 height 9
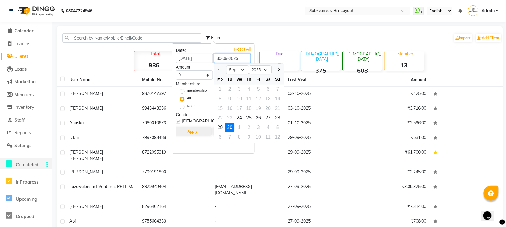
click at [225, 56] on input "30-09-2025" at bounding box center [232, 58] width 37 height 9
click at [227, 57] on input "30-09-2025" at bounding box center [232, 58] width 37 height 9
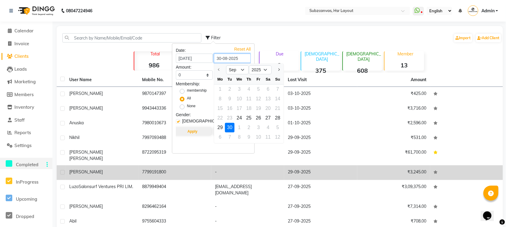
type input "30-08-2025"
click at [278, 168] on td "-" at bounding box center [247, 172] width 73 height 15
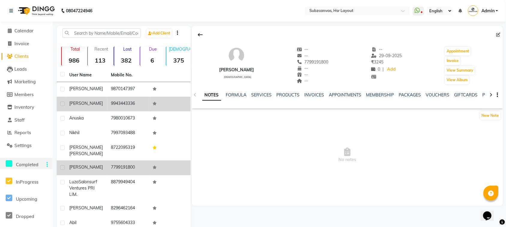
scroll to position [32, 0]
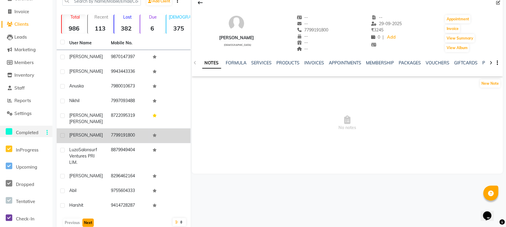
click at [89, 219] on button "Next" at bounding box center [87, 223] width 11 height 8
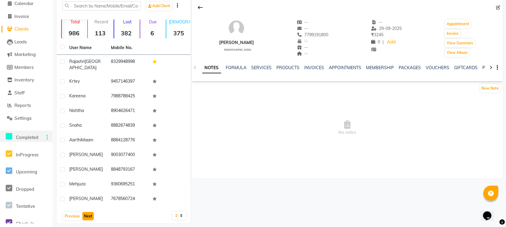
click at [89, 212] on button "Next" at bounding box center [87, 216] width 11 height 8
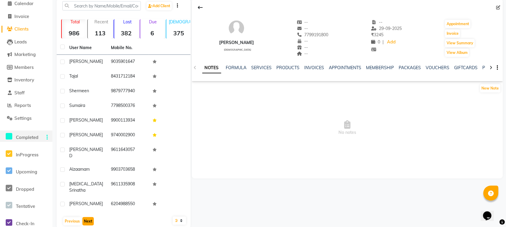
click at [89, 217] on button "Next" at bounding box center [87, 221] width 11 height 8
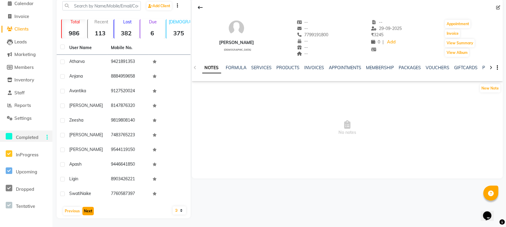
click at [89, 211] on button "Next" at bounding box center [87, 211] width 11 height 8
click at [88, 214] on button "Next" at bounding box center [87, 211] width 11 height 8
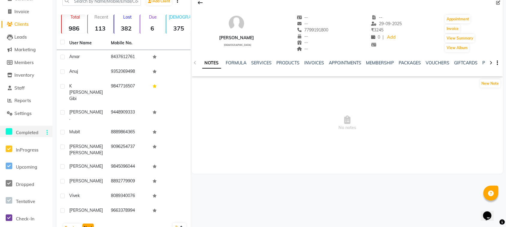
click at [88, 224] on button "Next" at bounding box center [87, 228] width 11 height 8
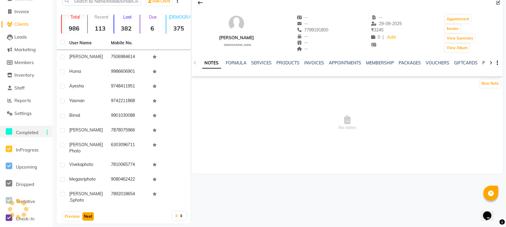
scroll to position [27, 0]
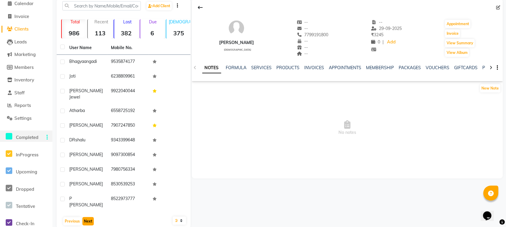
click at [88, 217] on button "Next" at bounding box center [87, 221] width 11 height 8
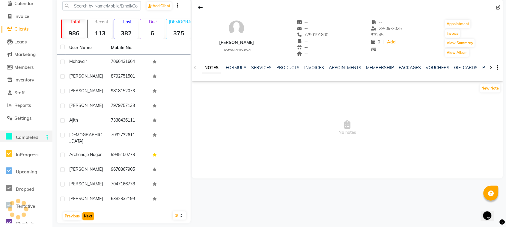
click at [88, 214] on button "Next" at bounding box center [87, 216] width 11 height 8
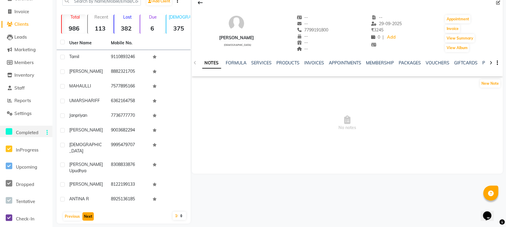
click at [88, 214] on button "Next" at bounding box center [87, 217] width 11 height 8
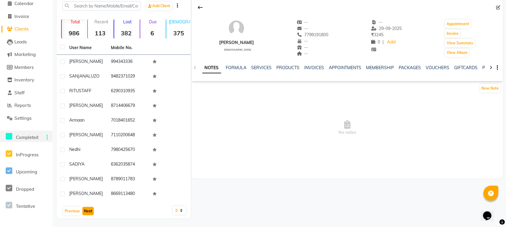
click at [88, 214] on button "Next" at bounding box center [87, 211] width 11 height 8
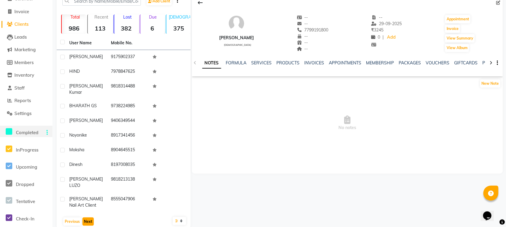
click at [88, 218] on button "Next" at bounding box center [87, 222] width 11 height 8
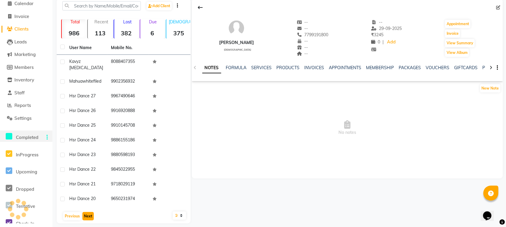
click at [90, 212] on button "Next" at bounding box center [87, 216] width 11 height 8
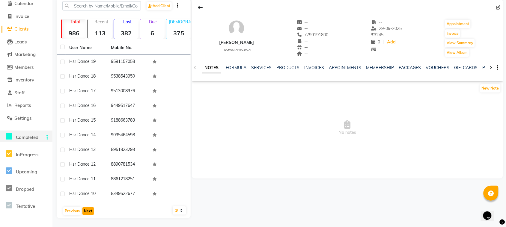
click at [90, 212] on button "Next" at bounding box center [87, 211] width 11 height 8
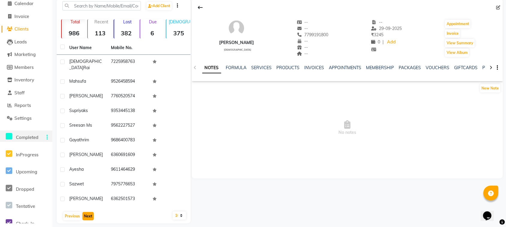
click at [90, 212] on button "Next" at bounding box center [87, 216] width 11 height 8
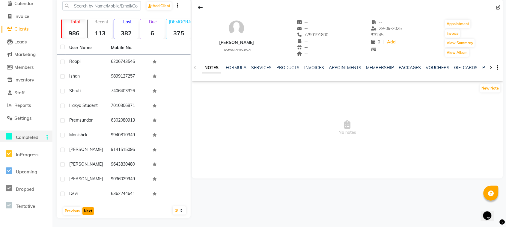
click at [90, 212] on button "Next" at bounding box center [87, 211] width 11 height 8
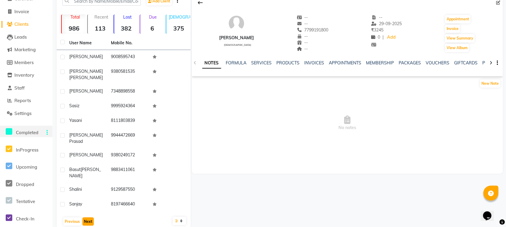
click at [90, 218] on button "Next" at bounding box center [87, 222] width 11 height 8
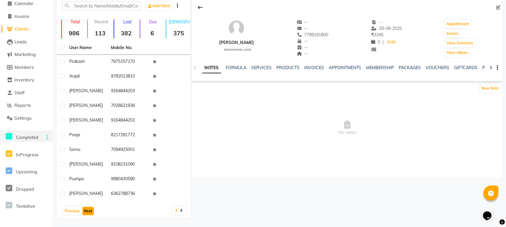
click at [90, 212] on button "Next" at bounding box center [87, 211] width 11 height 8
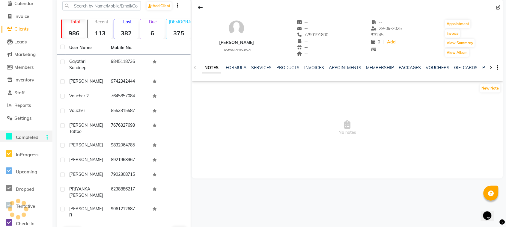
scroll to position [32, 0]
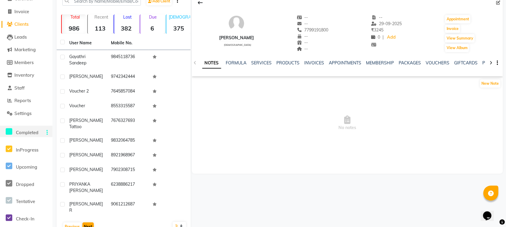
click at [90, 212] on div "User Name Mobile No. gayathri sandeep 9845118736 [PERSON_NAME] 9742342444 vouch…" at bounding box center [124, 135] width 134 height 198
click at [90, 223] on button "Next" at bounding box center [87, 227] width 11 height 8
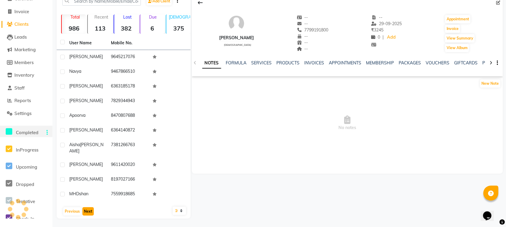
scroll to position [27, 0]
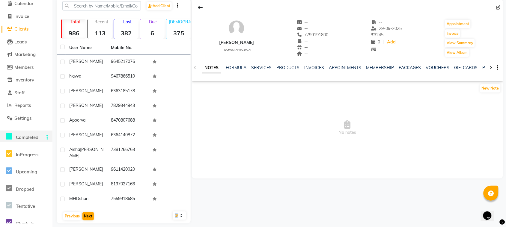
click at [90, 219] on main "Add Client Total 986 Recent 113 Lost 382 Due 6 [DEMOGRAPHIC_DATA] 375 [DEMOGRAP…" at bounding box center [279, 116] width 454 height 234
click at [91, 214] on button "Next" at bounding box center [87, 216] width 11 height 8
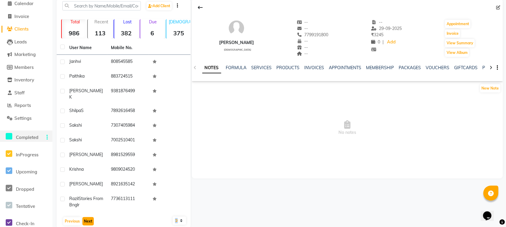
click at [91, 217] on button "Next" at bounding box center [87, 221] width 11 height 8
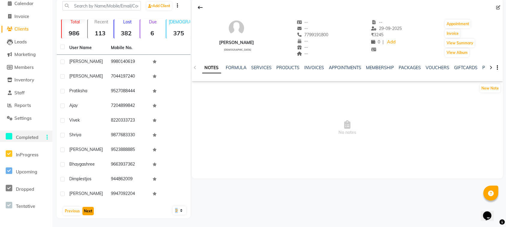
click at [91, 214] on button "Next" at bounding box center [87, 211] width 11 height 8
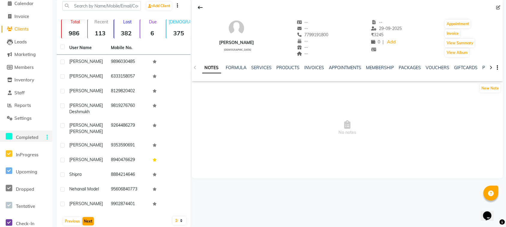
click at [91, 214] on div "User Name Mobile No. [PERSON_NAME] [PHONE_NUMBER] [PERSON_NAME] 6333158057 [PER…" at bounding box center [124, 135] width 134 height 188
click at [88, 220] on button "Next" at bounding box center [87, 221] width 11 height 8
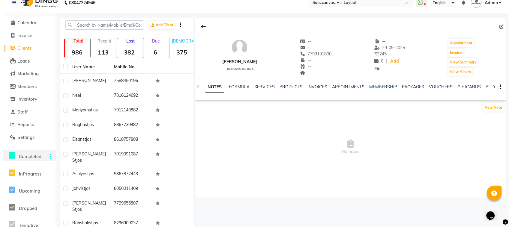
scroll to position [0, 0]
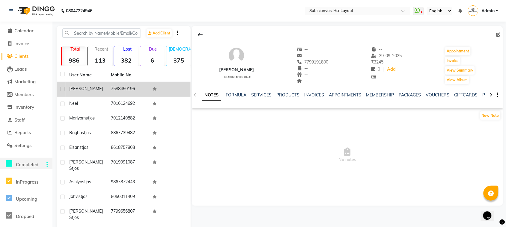
click at [127, 85] on td "7588450196" at bounding box center [128, 89] width 42 height 15
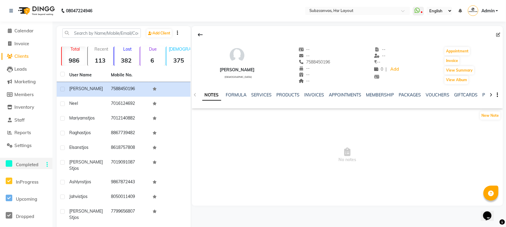
click at [451, 75] on div "View Summary" at bounding box center [459, 71] width 31 height 10
click at [452, 74] on button "View Summary" at bounding box center [460, 70] width 30 height 8
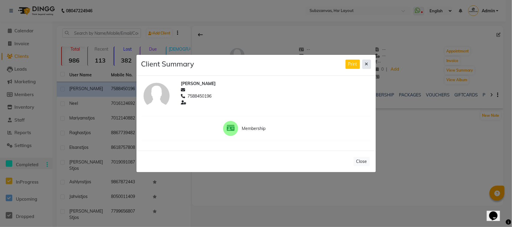
click at [369, 63] on button at bounding box center [366, 64] width 9 height 9
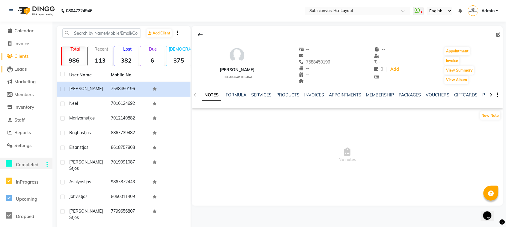
click at [24, 67] on span "Leads" at bounding box center [20, 69] width 12 height 6
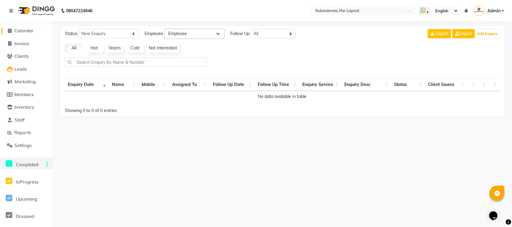
click at [31, 32] on span "Calendar" at bounding box center [23, 31] width 19 height 6
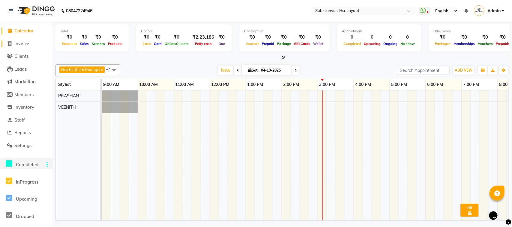
click at [29, 45] on span "Invoice" at bounding box center [21, 44] width 15 height 6
select select "service"
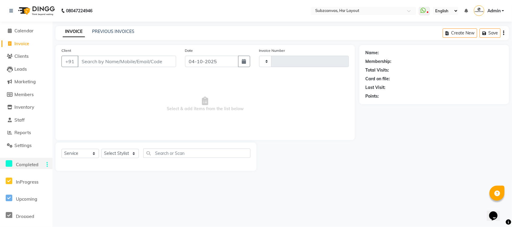
type input "0387"
select select "4894"
click at [26, 58] on span "Clients" at bounding box center [21, 56] width 14 height 6
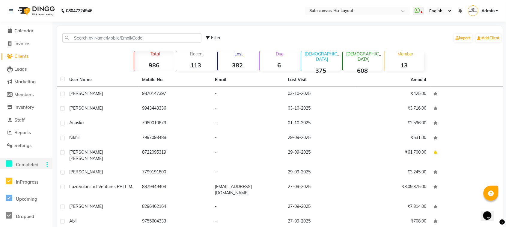
click at [214, 35] on span "Filter" at bounding box center [216, 37] width 10 height 5
select select "1000000"
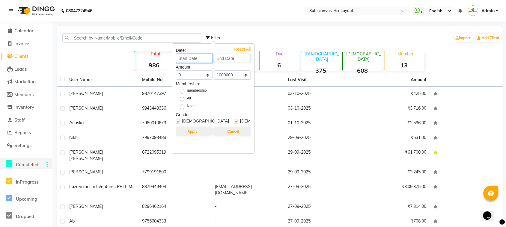
click at [206, 61] on input at bounding box center [194, 58] width 37 height 9
select select "10"
select select "2025"
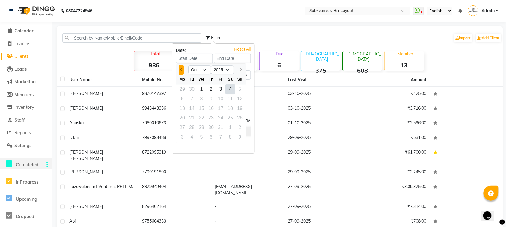
click at [179, 68] on button "Previous month" at bounding box center [181, 70] width 5 height 10
select select "8"
click at [221, 91] on div "1" at bounding box center [221, 90] width 10 height 10
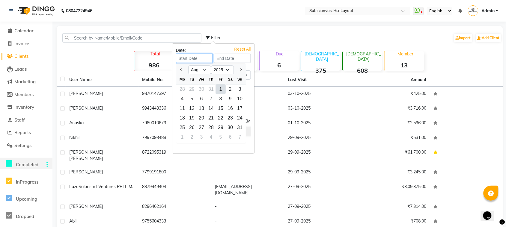
type input "[DATE]"
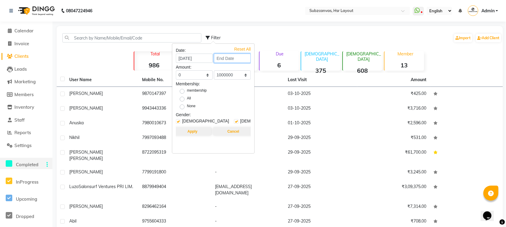
click at [246, 62] on input at bounding box center [232, 58] width 37 height 9
select select "8"
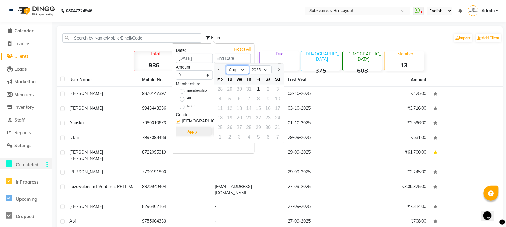
click at [242, 71] on select "[DATE] Aug" at bounding box center [237, 69] width 23 height 9
click at [246, 61] on input at bounding box center [232, 58] width 37 height 9
click at [258, 91] on div "1" at bounding box center [259, 90] width 10 height 10
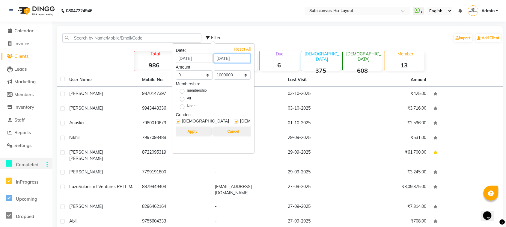
click at [222, 59] on input "[DATE]" at bounding box center [232, 58] width 37 height 9
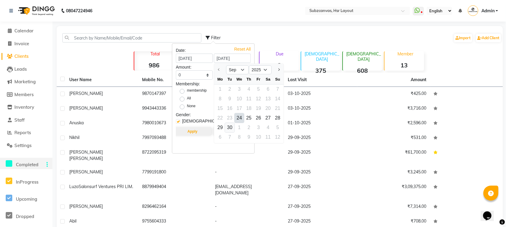
click at [233, 127] on div "30" at bounding box center [230, 128] width 10 height 10
type input "30-09-2025"
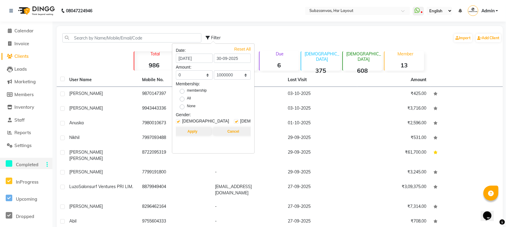
click at [187, 99] on label "All" at bounding box center [189, 99] width 4 height 7
click at [182, 99] on input "All" at bounding box center [184, 99] width 4 height 4
radio input "true"
click at [191, 133] on button "Apply" at bounding box center [192, 131] width 39 height 8
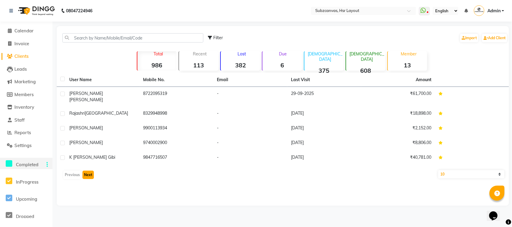
click at [89, 171] on button "Next" at bounding box center [87, 175] width 11 height 8
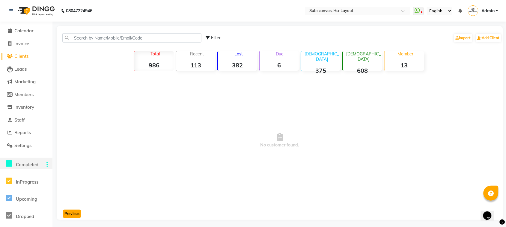
click at [71, 213] on button "Previous" at bounding box center [72, 214] width 18 height 8
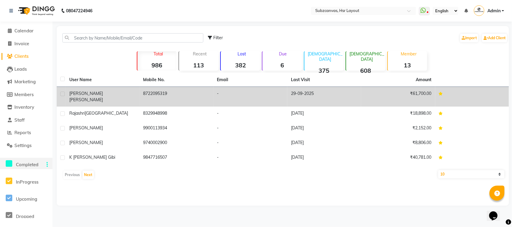
click at [410, 98] on td "₹61,700.00" at bounding box center [398, 97] width 74 height 20
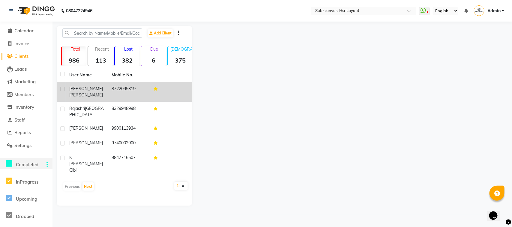
select select "service"
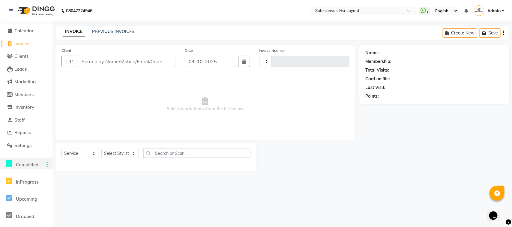
type input "0387"
select select "4894"
click at [28, 133] on span "Reports" at bounding box center [22, 133] width 16 height 6
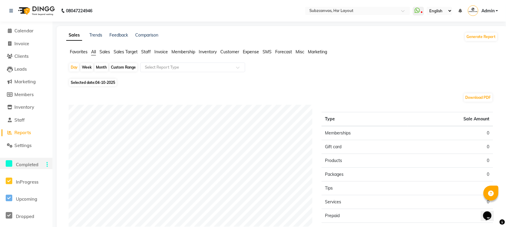
click at [161, 50] on span "Invoice" at bounding box center [160, 51] width 13 height 5
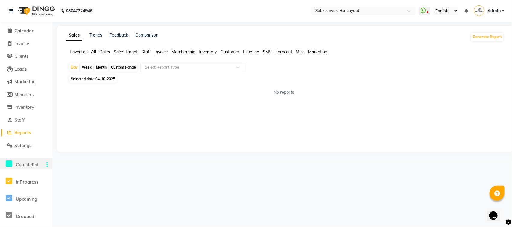
click at [102, 69] on div "Month" at bounding box center [101, 67] width 14 height 8
select select "10"
select select "2025"
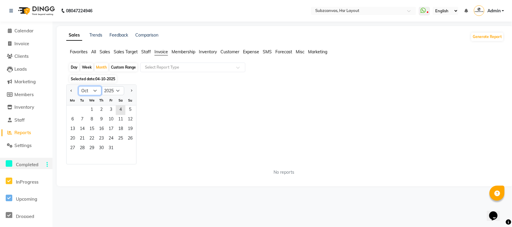
click at [96, 91] on select "Jan Feb Mar Apr May Jun [DATE] Aug Sep Oct Nov Dec" at bounding box center [90, 90] width 23 height 9
select select "7"
click at [79, 87] on select "Jan Feb Mar Apr May Jun [DATE] Aug Sep Oct Nov Dec" at bounding box center [90, 90] width 23 height 9
click at [119, 93] on select "2015 2016 2017 2018 2019 2020 2021 2022 2023 2024 2025 2026 2027 2028 2029 2030…" at bounding box center [112, 90] width 23 height 9
click at [162, 131] on div "Jan Feb Mar Apr May Jun [DATE] Aug Sep Oct Nov [DATE] 2016 2017 2018 2019 2020 …" at bounding box center [284, 125] width 437 height 80
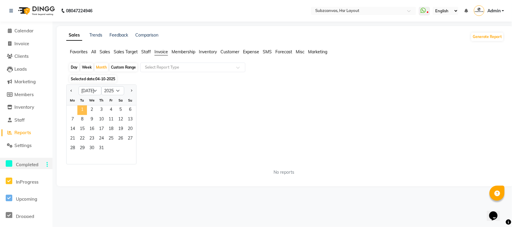
click at [79, 108] on span "1" at bounding box center [82, 111] width 10 height 10
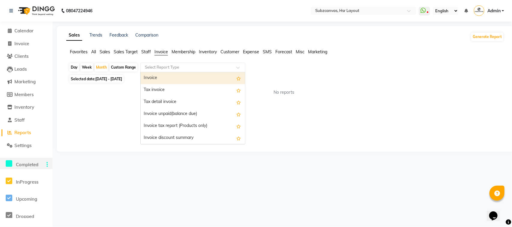
click at [187, 69] on input "text" at bounding box center [187, 67] width 86 height 6
click at [185, 78] on div "Invoice" at bounding box center [193, 78] width 104 height 12
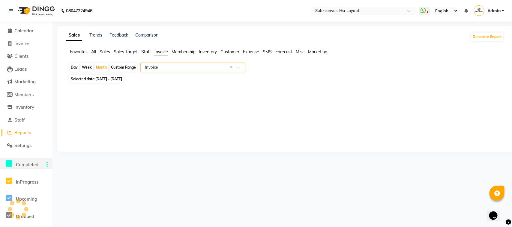
select select "full_report"
select select "csv"
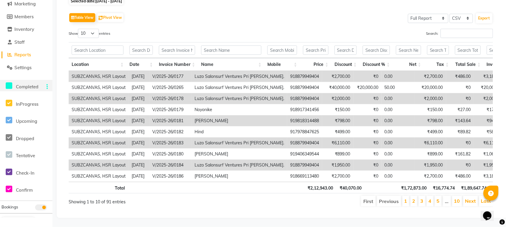
scroll to position [90, 0]
click at [405, 198] on link "1" at bounding box center [405, 201] width 3 height 6
click at [414, 198] on link "2" at bounding box center [414, 201] width 3 height 6
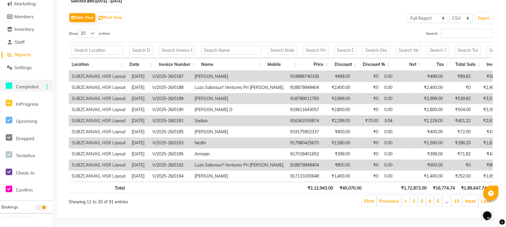
click at [419, 196] on li "3" at bounding box center [422, 201] width 7 height 11
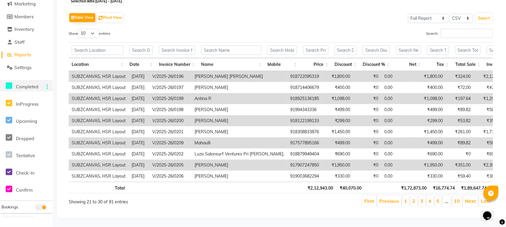
click at [433, 197] on li "4" at bounding box center [430, 201] width 7 height 11
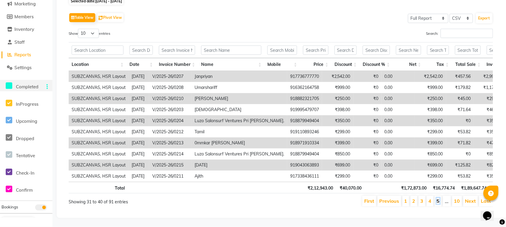
click at [439, 198] on link "5" at bounding box center [438, 201] width 3 height 6
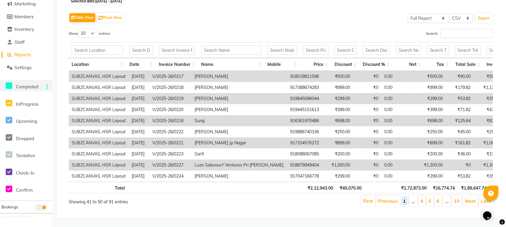
click at [405, 198] on link "1" at bounding box center [404, 201] width 3 height 6
